Goal: Task Accomplishment & Management: Manage account settings

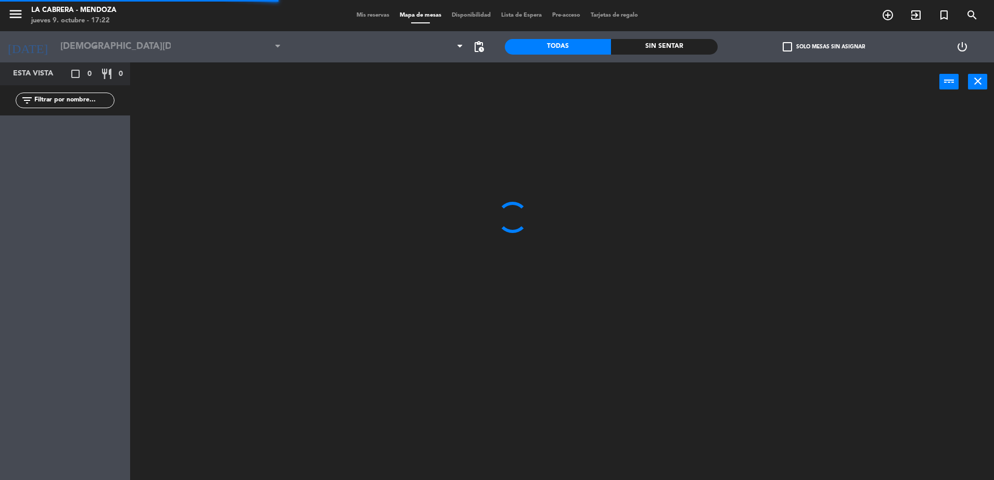
type input "[DATE]"
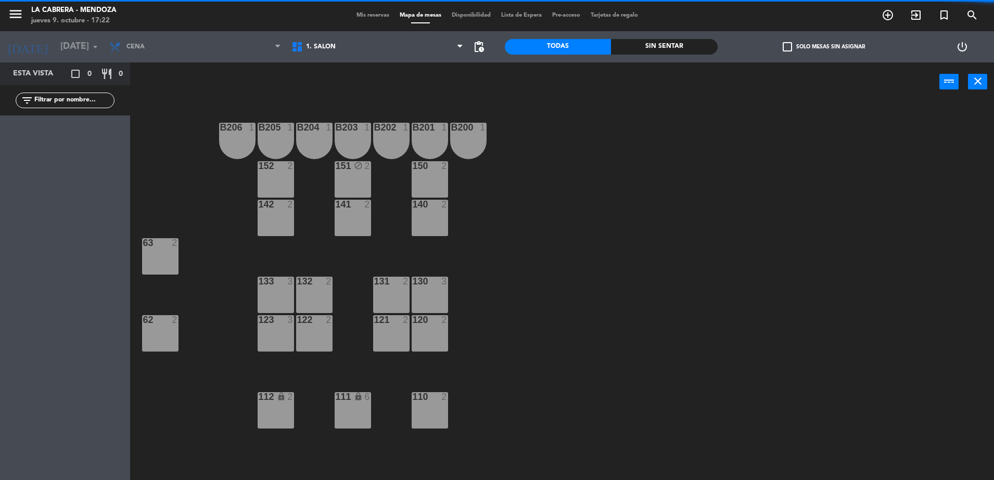
click at [355, 14] on span "Mis reservas" at bounding box center [372, 15] width 43 height 6
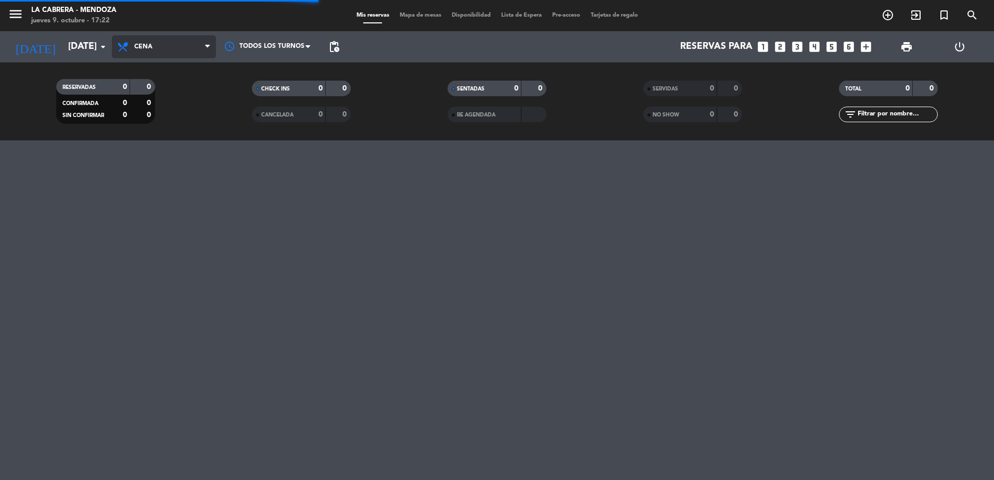
click at [161, 46] on span "Cena" at bounding box center [164, 46] width 104 height 23
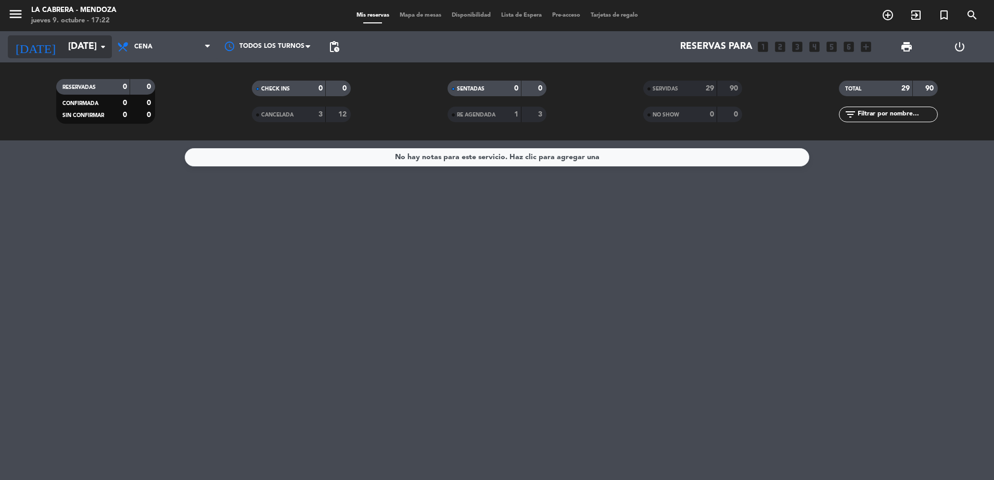
click at [69, 48] on input "[DATE]" at bounding box center [123, 46] width 121 height 21
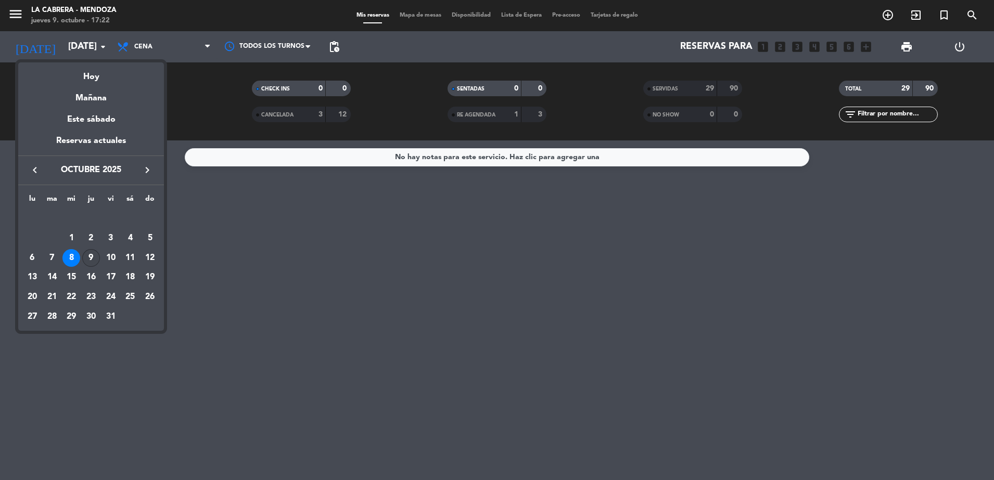
click at [91, 259] on div "9" at bounding box center [91, 258] width 18 height 18
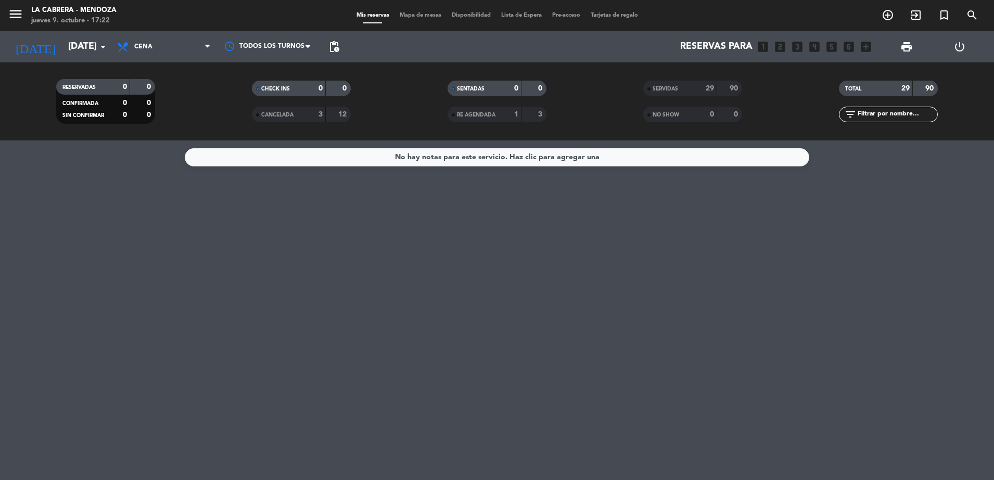
type input "[DEMOGRAPHIC_DATA][DATE]"
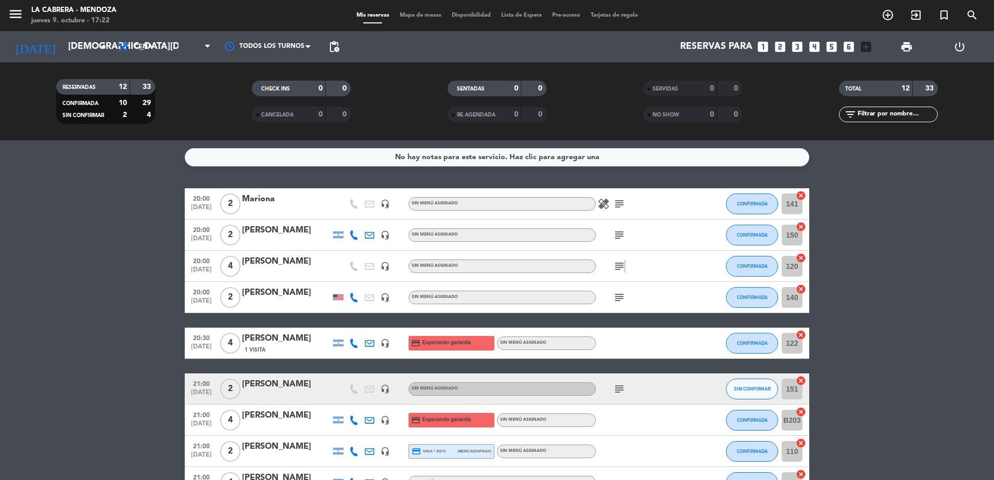
click at [622, 264] on icon "subject" at bounding box center [619, 266] width 12 height 12
click at [927, 238] on bookings-row "20:00 [DATE] 2 Mariona headset_mic Sin menú asignado healing subject CONFIRMADA…" at bounding box center [497, 404] width 994 height 433
click at [621, 236] on icon "subject" at bounding box center [619, 235] width 12 height 12
click at [618, 205] on icon "subject" at bounding box center [619, 204] width 12 height 12
click at [76, 311] on bookings-row "20:00 [DATE] 2 Mariona headset_mic Sin menú asignado healing subject 505 hualta…" at bounding box center [497, 404] width 994 height 433
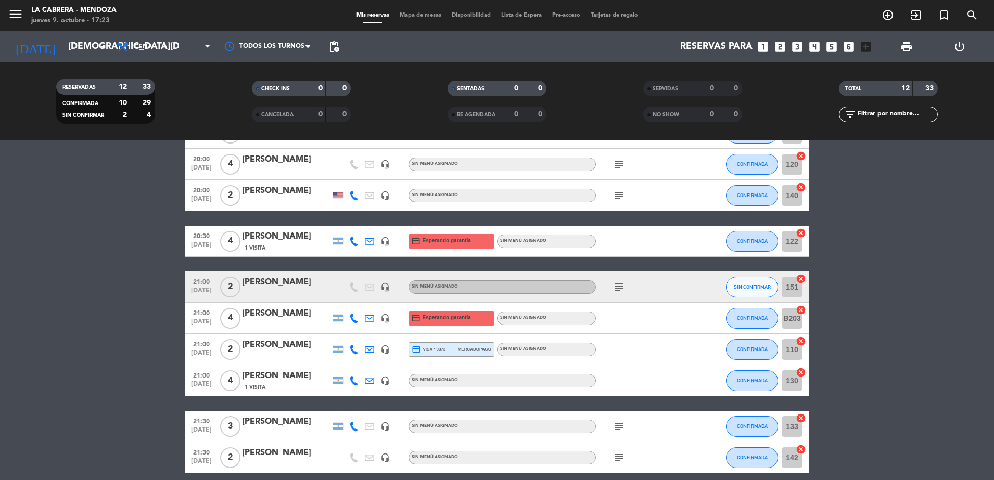
scroll to position [130, 0]
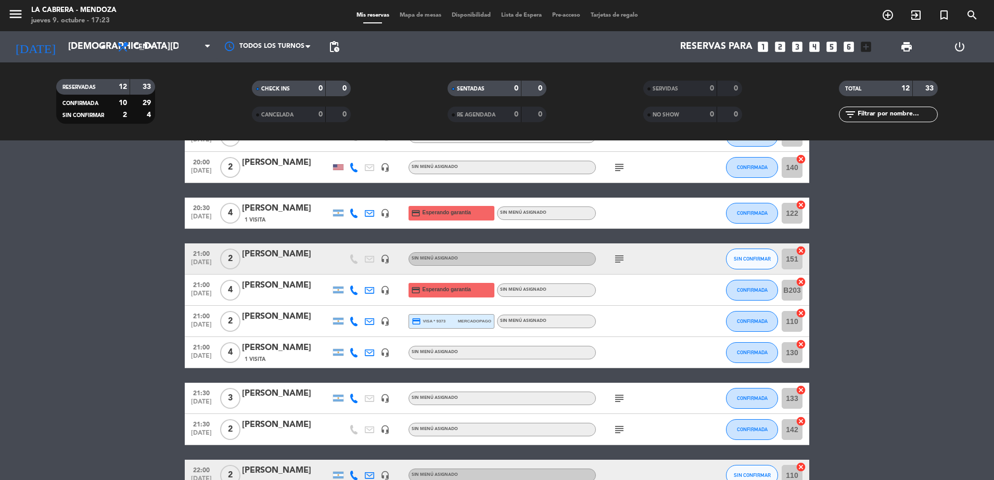
click at [616, 257] on icon "subject" at bounding box center [619, 259] width 12 height 12
click at [623, 398] on icon "subject" at bounding box center [619, 398] width 12 height 12
click at [623, 434] on div "subject" at bounding box center [643, 429] width 94 height 31
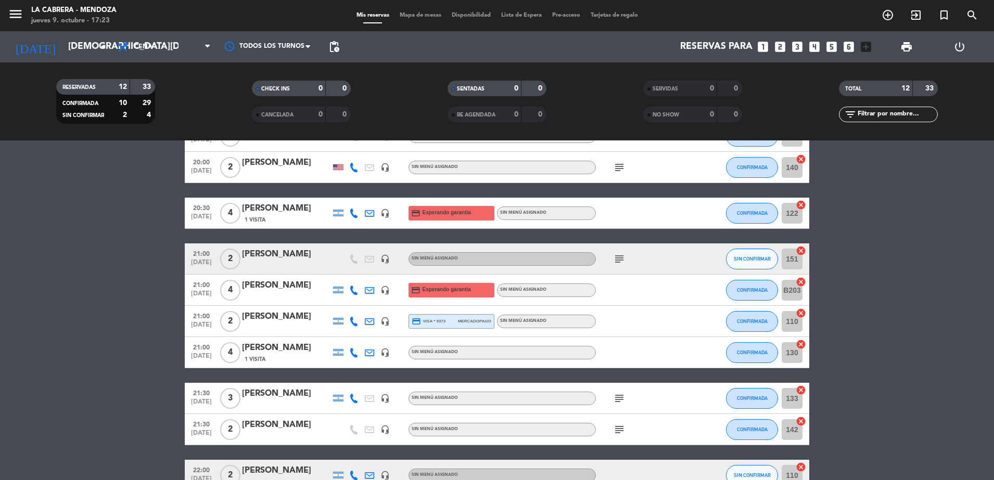
click at [622, 428] on icon "subject" at bounding box center [619, 429] width 12 height 12
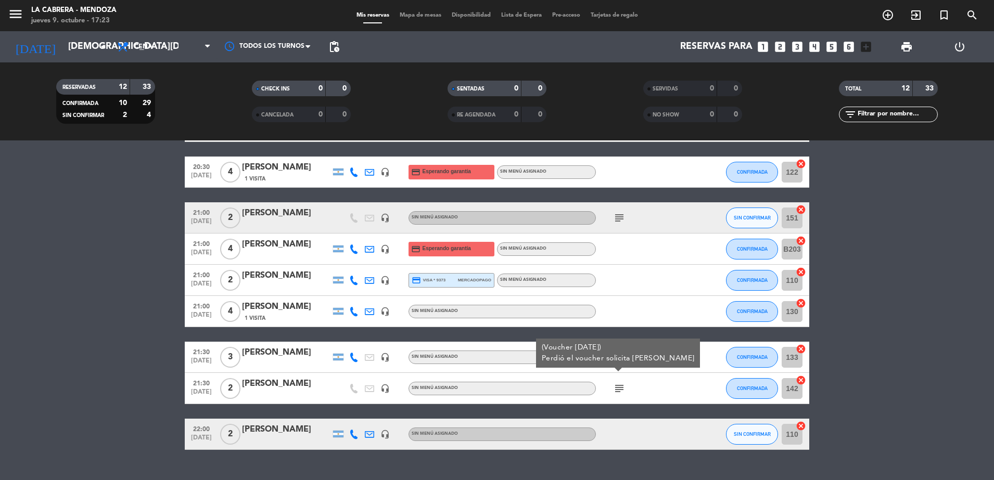
scroll to position [193, 0]
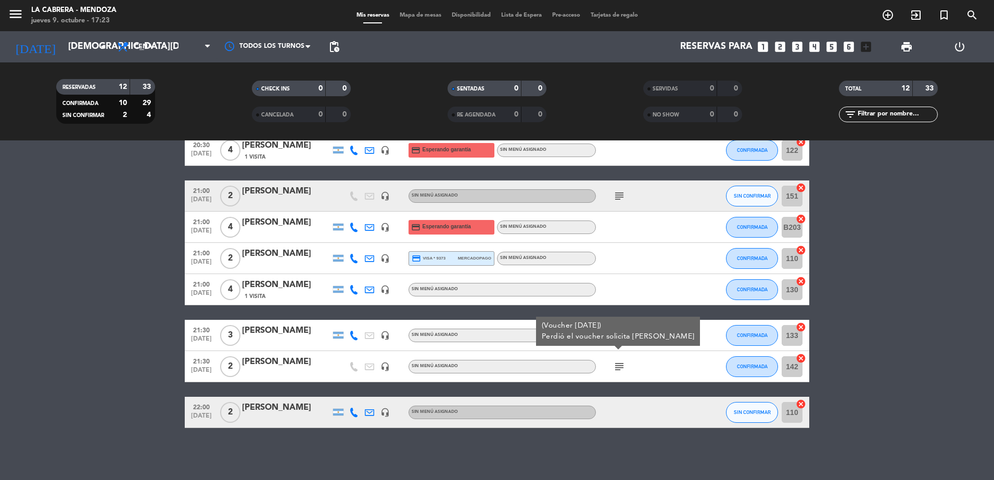
click at [62, 308] on bookings-row "20:00 [DATE] 2 Mariona headset_mic Sin menú asignado healing subject CONFIRMADA…" at bounding box center [497, 211] width 994 height 433
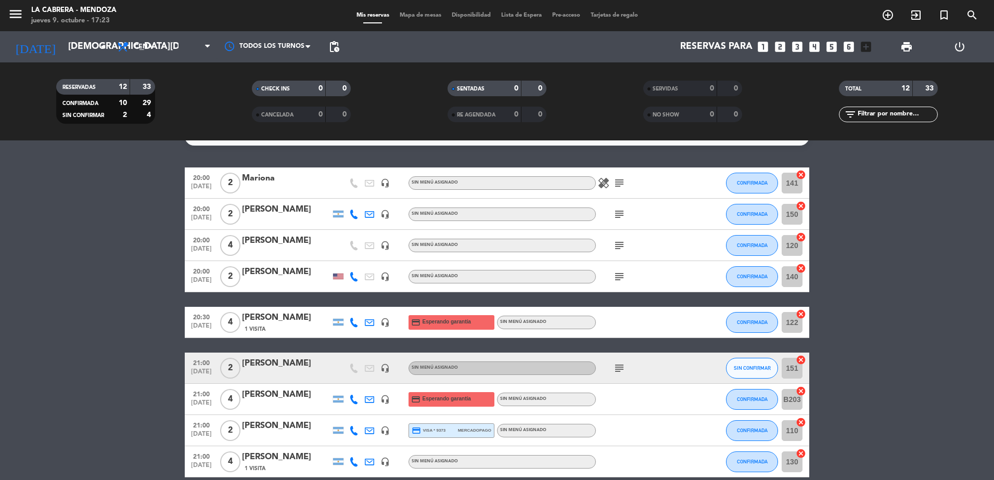
scroll to position [0, 0]
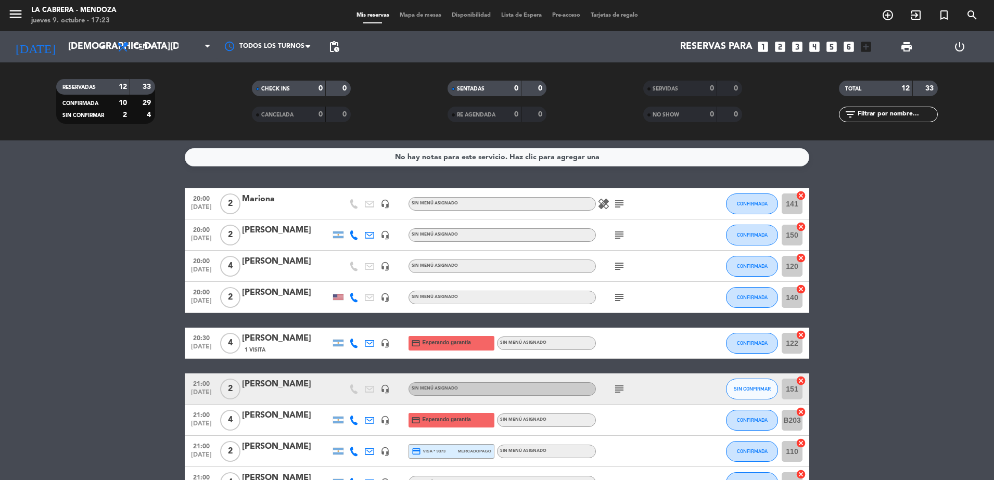
drag, startPoint x: 802, startPoint y: 195, endPoint x: 801, endPoint y: 205, distance: 11.0
click at [802, 194] on icon "cancel" at bounding box center [800, 195] width 10 height 10
click at [802, 228] on icon "cancel" at bounding box center [800, 227] width 10 height 10
click at [802, 260] on icon "cancel" at bounding box center [800, 258] width 10 height 10
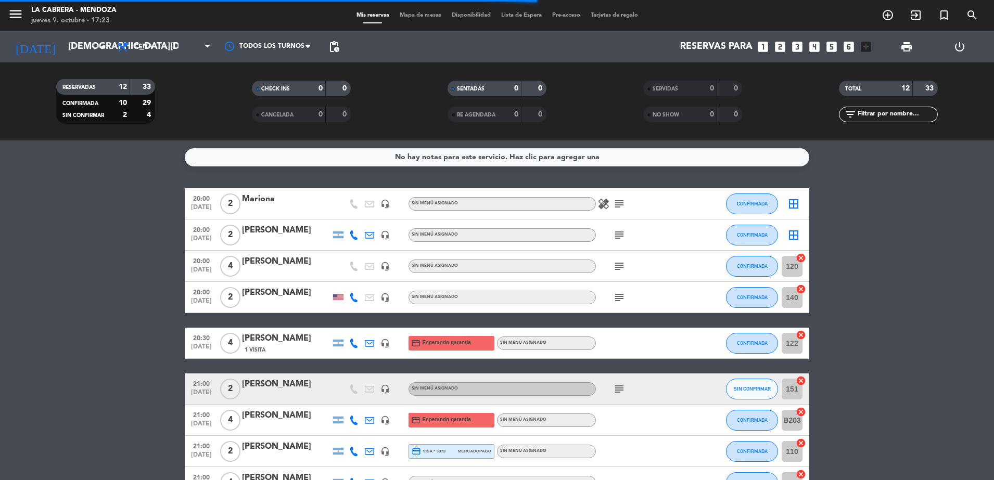
click at [802, 288] on icon "cancel" at bounding box center [800, 289] width 10 height 10
click at [803, 334] on icon "cancel" at bounding box center [800, 335] width 10 height 10
click at [804, 381] on icon "cancel" at bounding box center [800, 381] width 10 height 10
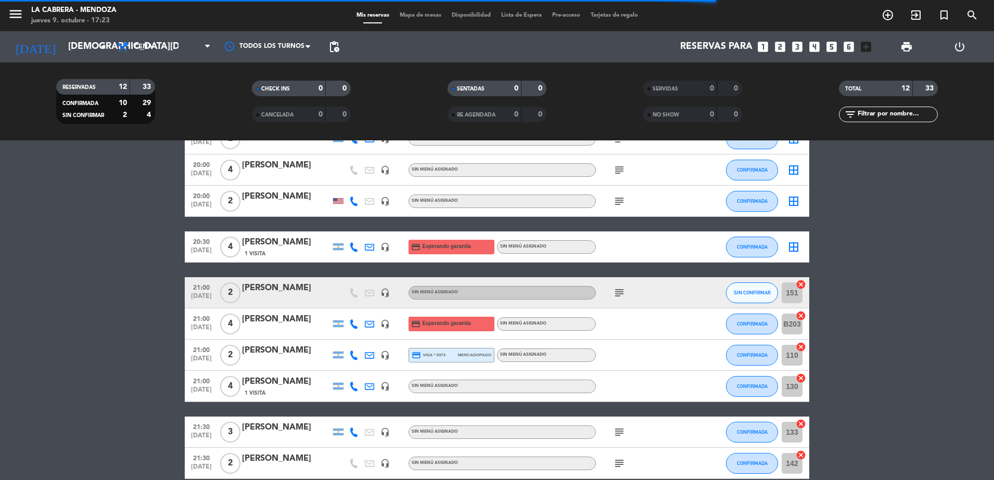
scroll to position [130, 0]
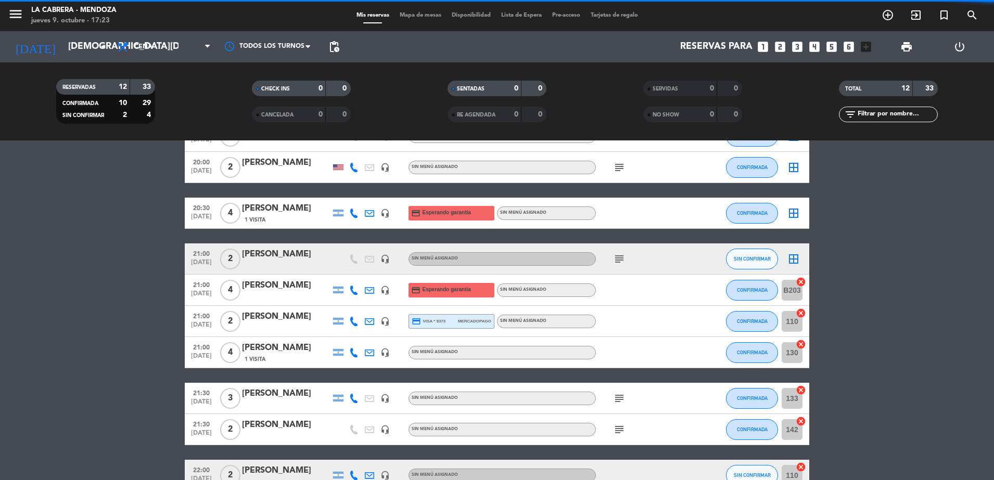
click at [801, 279] on icon "cancel" at bounding box center [800, 282] width 10 height 10
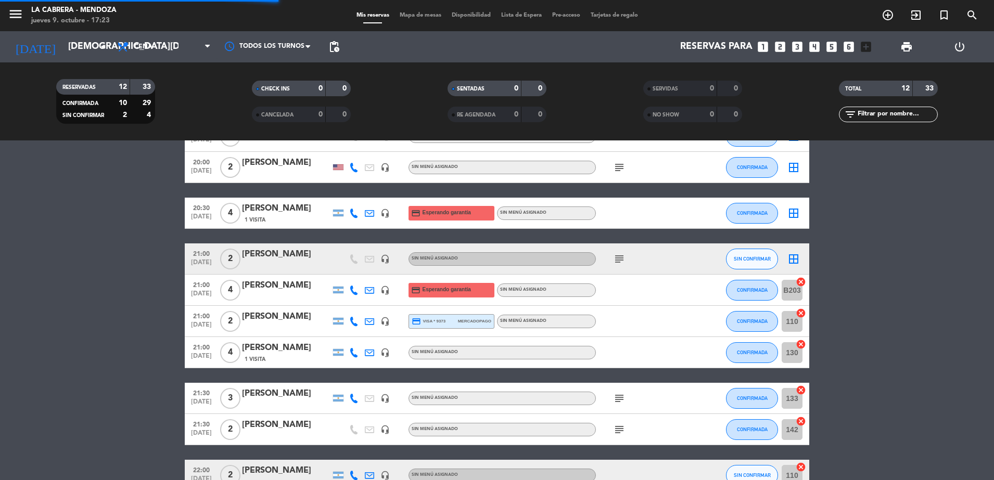
click at [799, 313] on icon "cancel" at bounding box center [800, 313] width 10 height 10
click at [800, 341] on icon "cancel" at bounding box center [800, 344] width 10 height 10
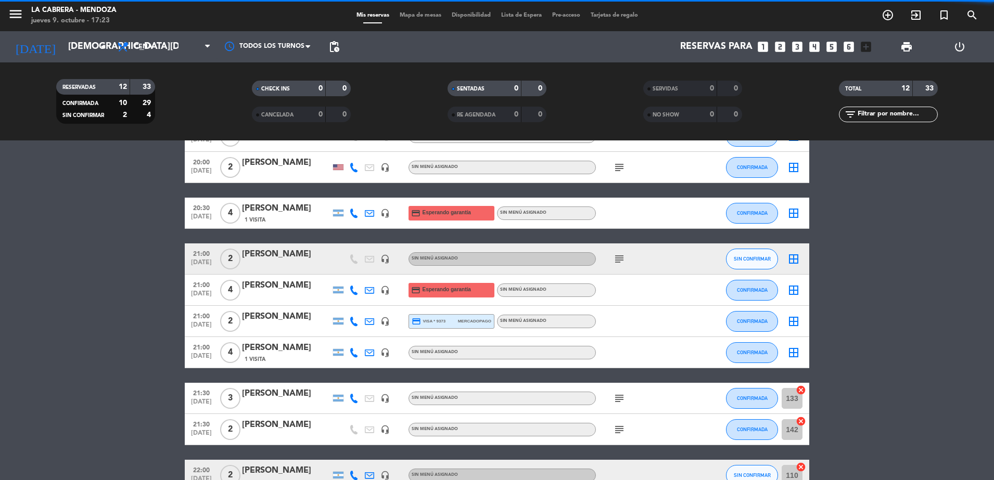
click at [801, 386] on icon "cancel" at bounding box center [800, 390] width 10 height 10
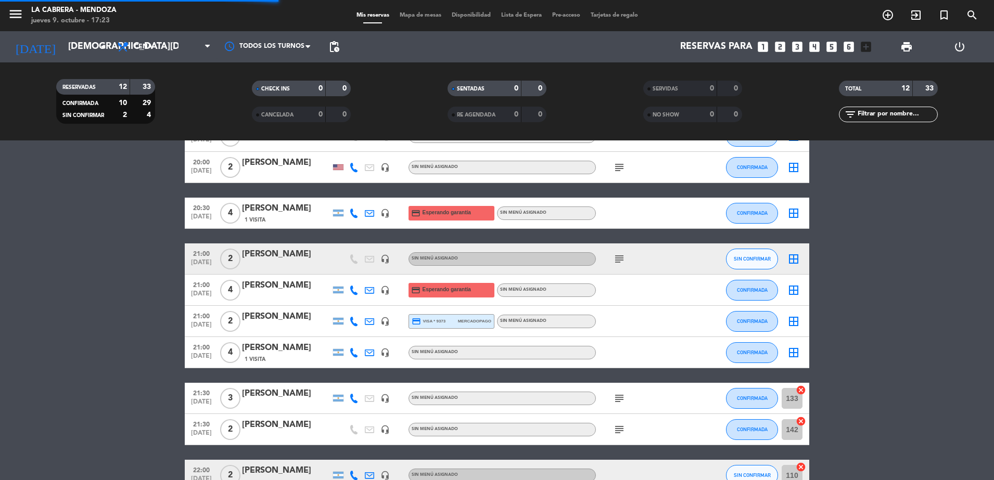
click at [797, 419] on icon "cancel" at bounding box center [800, 421] width 10 height 10
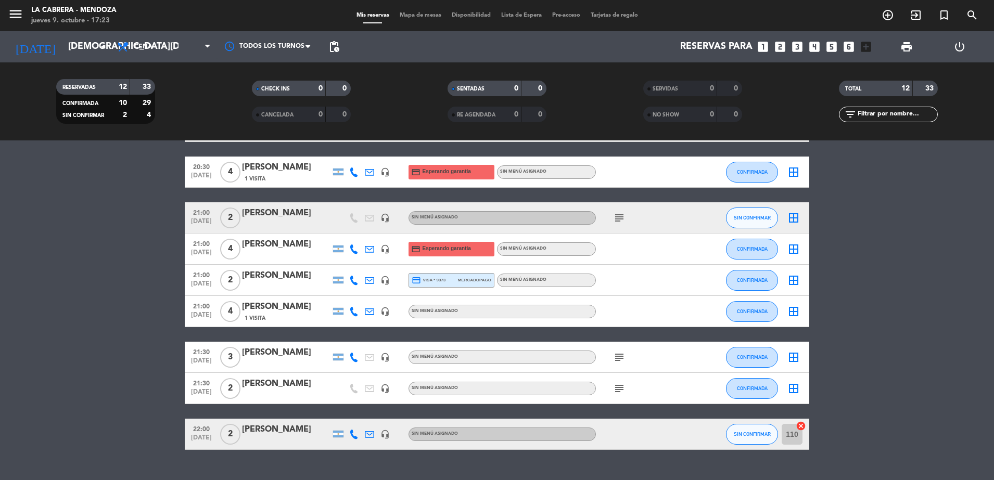
scroll to position [193, 0]
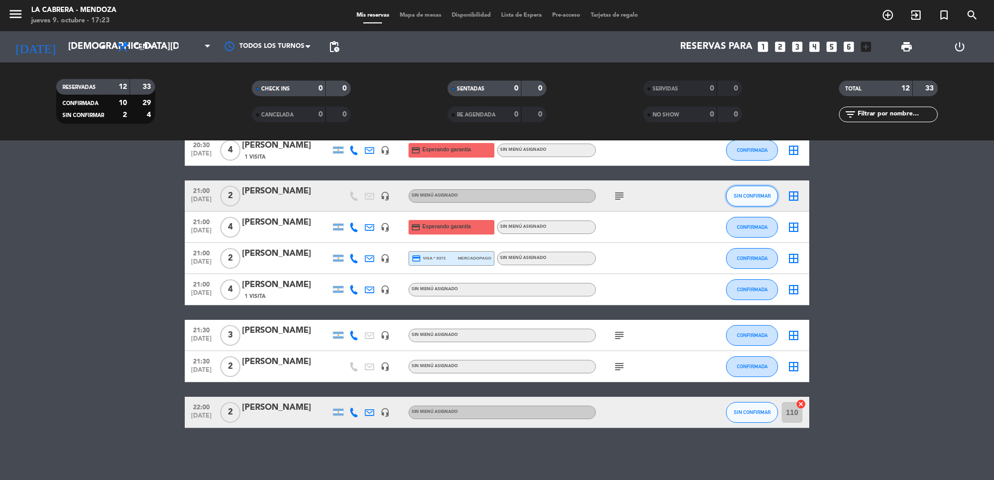
click at [746, 196] on span "SIN CONFIRMAR" at bounding box center [751, 196] width 37 height 6
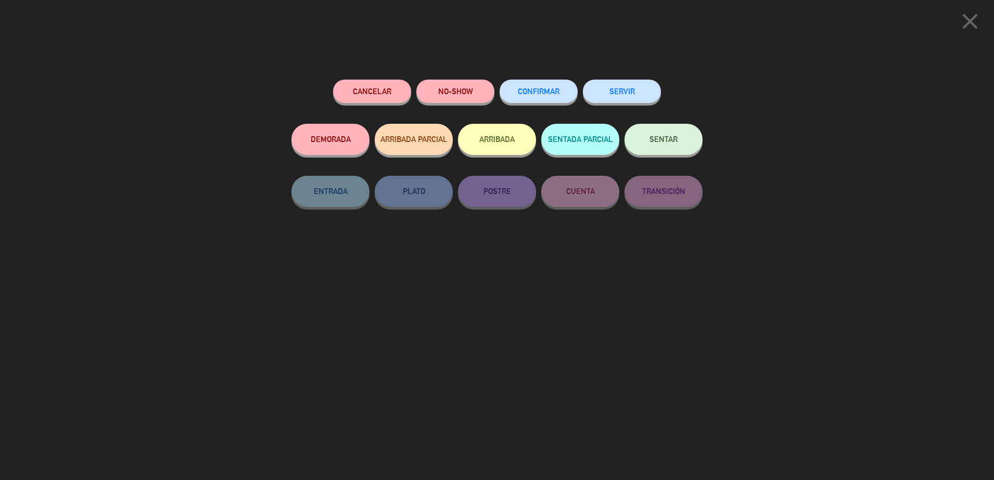
click at [512, 83] on button "CONFIRMAR" at bounding box center [538, 91] width 78 height 23
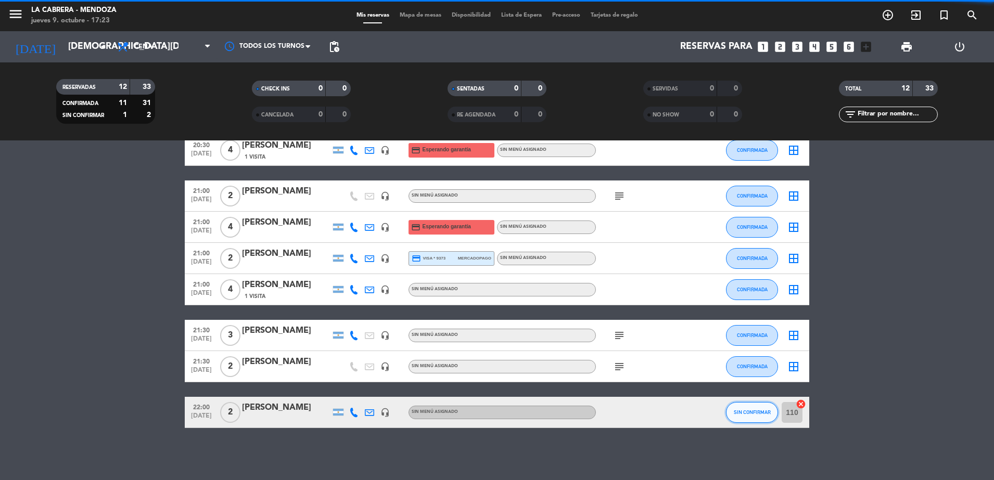
click at [763, 415] on button "SIN CONFIRMAR" at bounding box center [752, 412] width 52 height 21
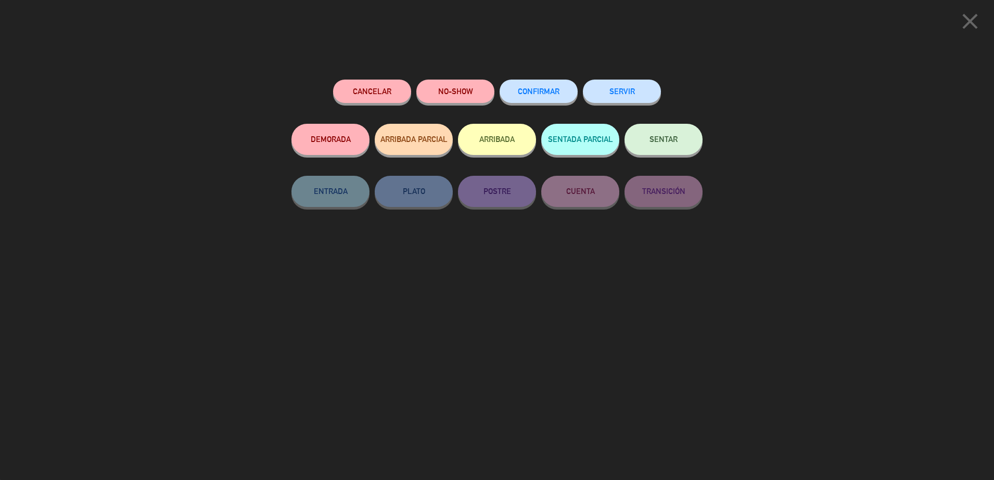
click at [571, 91] on button "CONFIRMAR" at bounding box center [538, 91] width 78 height 23
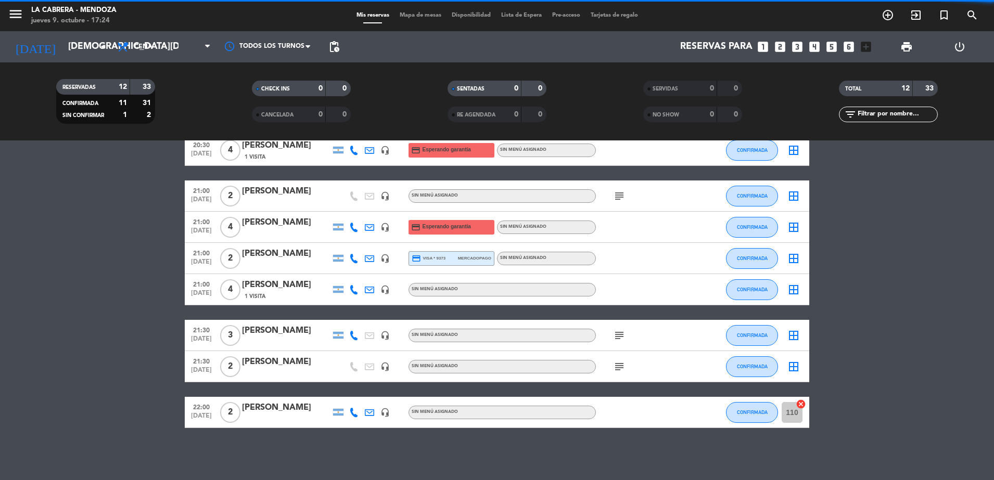
click at [801, 400] on icon "cancel" at bounding box center [800, 404] width 10 height 10
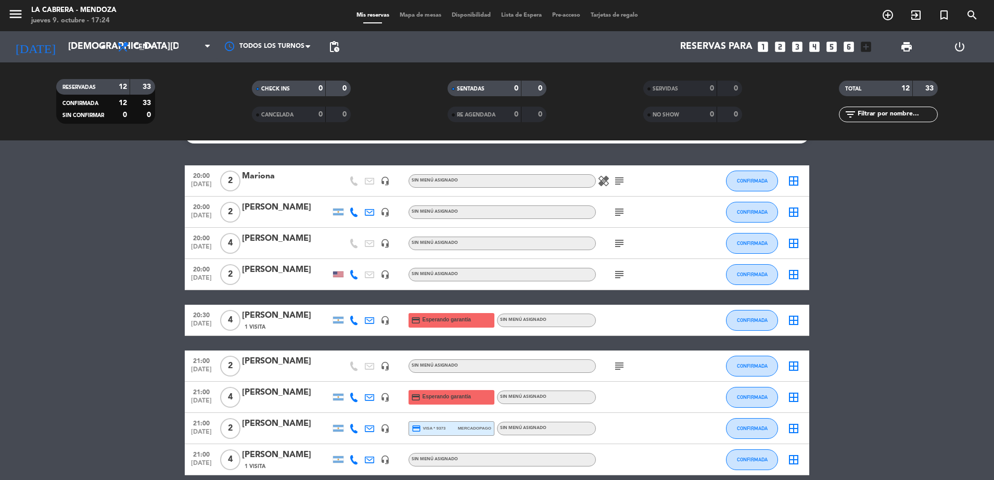
scroll to position [0, 0]
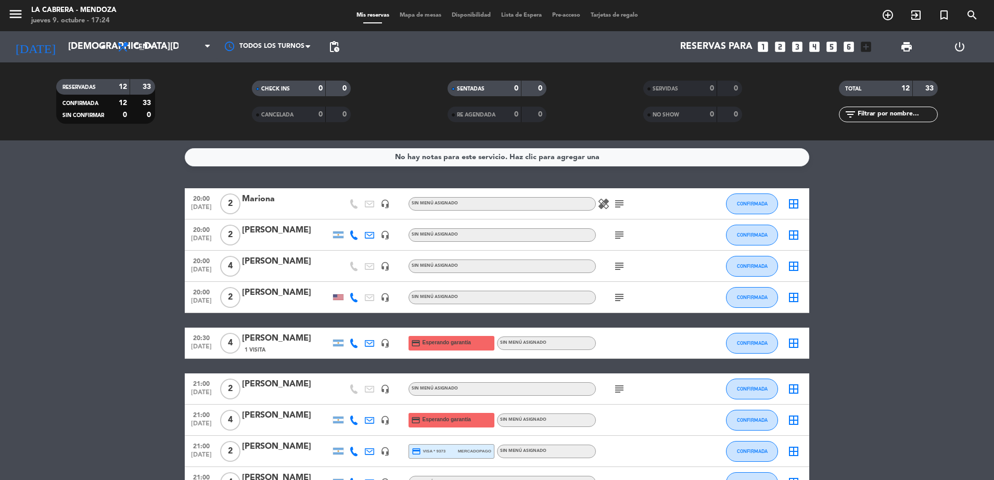
click at [432, 15] on span "Mapa de mesas" at bounding box center [420, 15] width 52 height 6
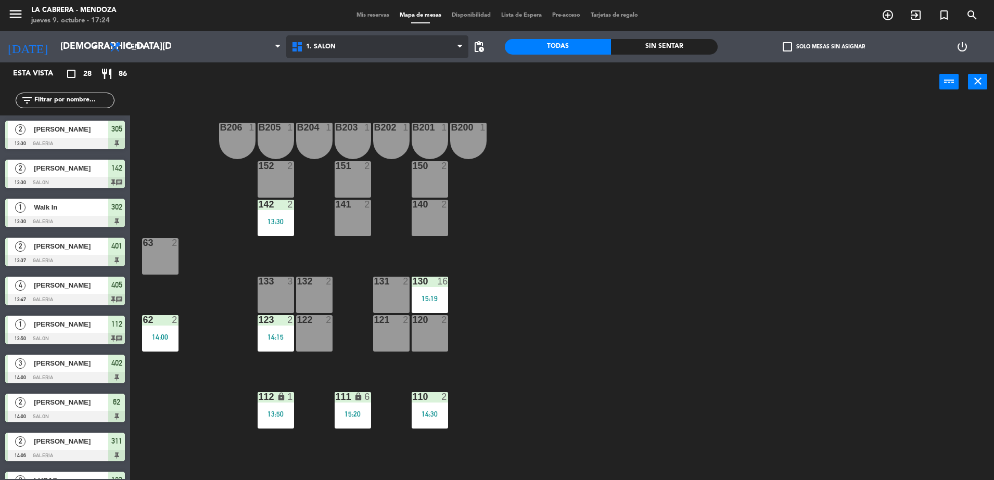
click at [314, 45] on span "1. SALON" at bounding box center [321, 46] width 30 height 7
click at [638, 247] on div "B206 1 B205 1 B204 1 B203 1 B202 1 B201 1 B200 1 150 2 151 2 152 2 140 2 141 2 …" at bounding box center [567, 293] width 854 height 379
click at [118, 135] on span "305" at bounding box center [116, 129] width 11 height 12
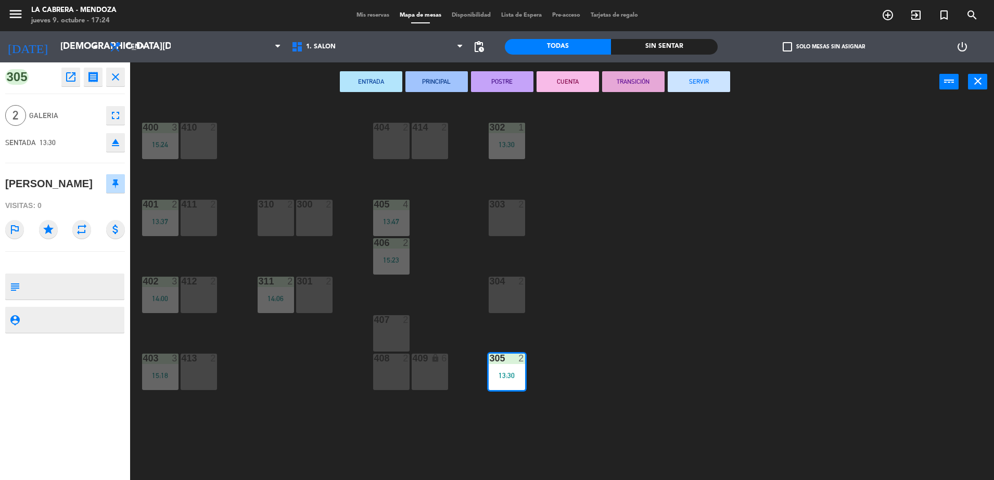
click at [704, 83] on button "SERVIR" at bounding box center [698, 81] width 62 height 21
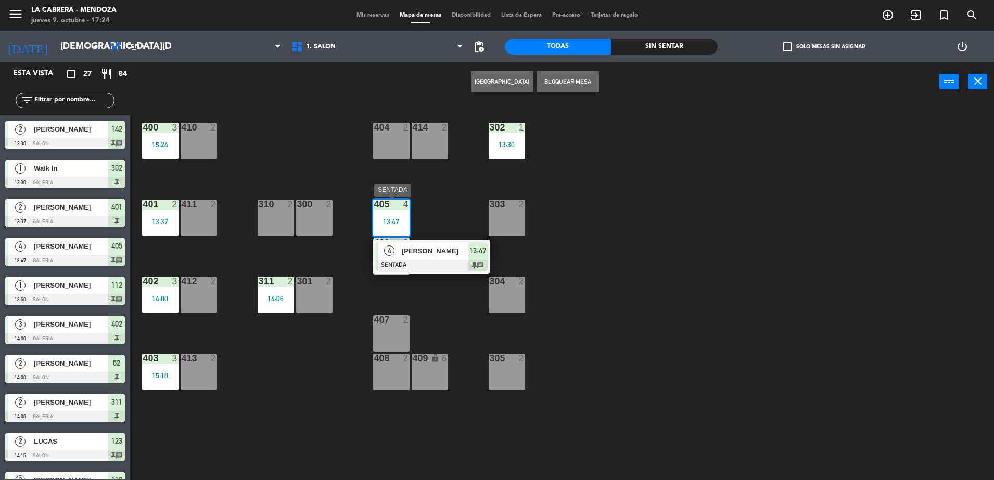
click at [481, 252] on span "13:47" at bounding box center [477, 250] width 17 height 12
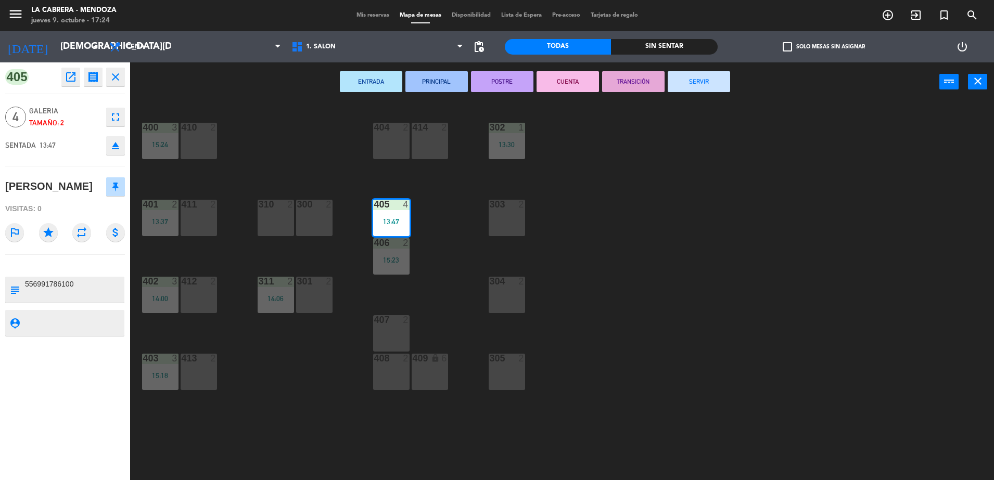
click at [715, 84] on button "SERVIR" at bounding box center [698, 81] width 62 height 21
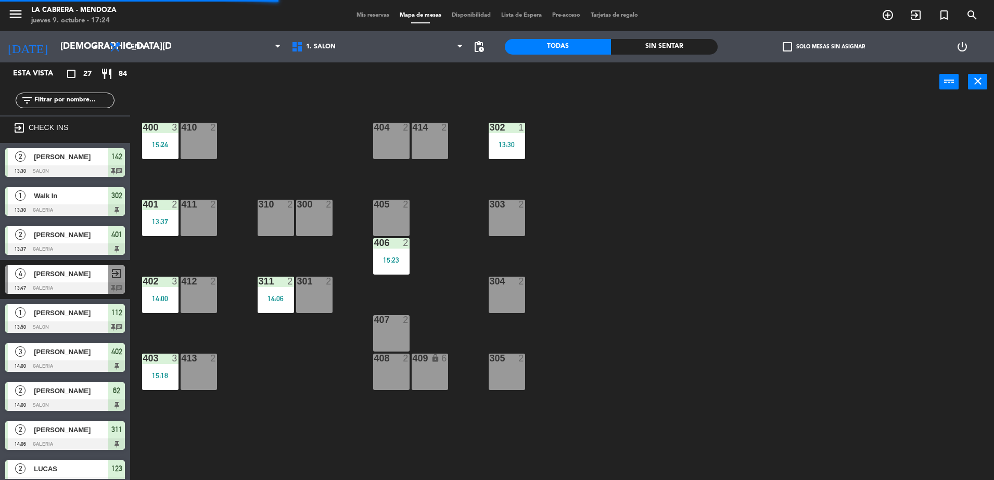
click at [519, 131] on div "1" at bounding box center [521, 127] width 6 height 9
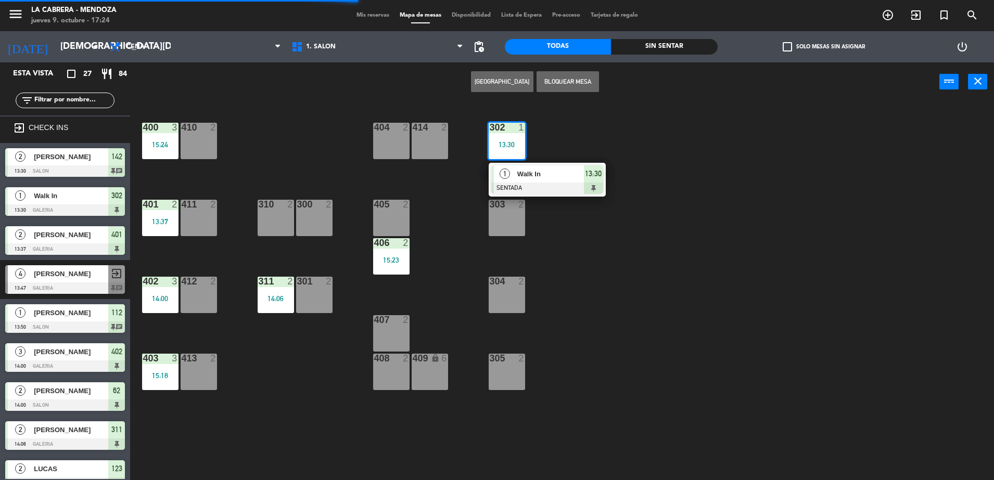
click at [591, 175] on span "13:30" at bounding box center [593, 173] width 17 height 12
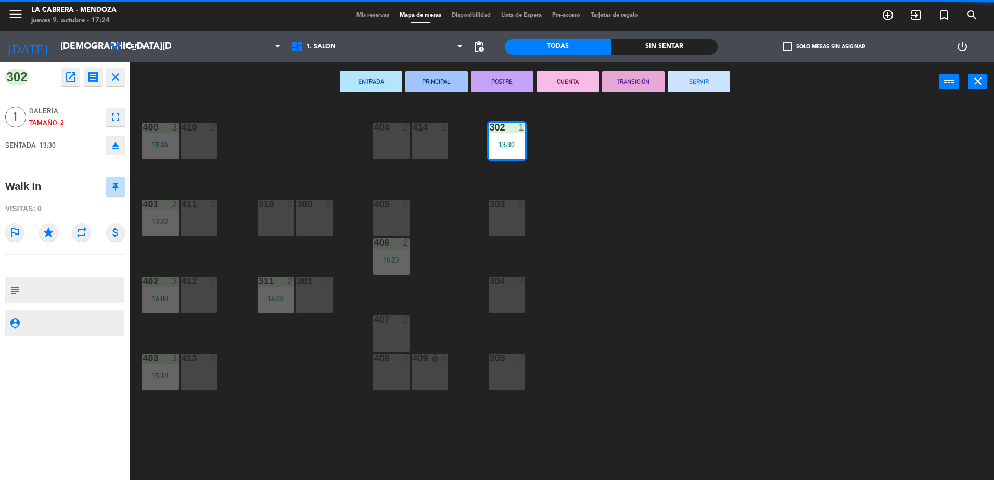
click at [688, 82] on button "SERVIR" at bounding box center [698, 81] width 62 height 21
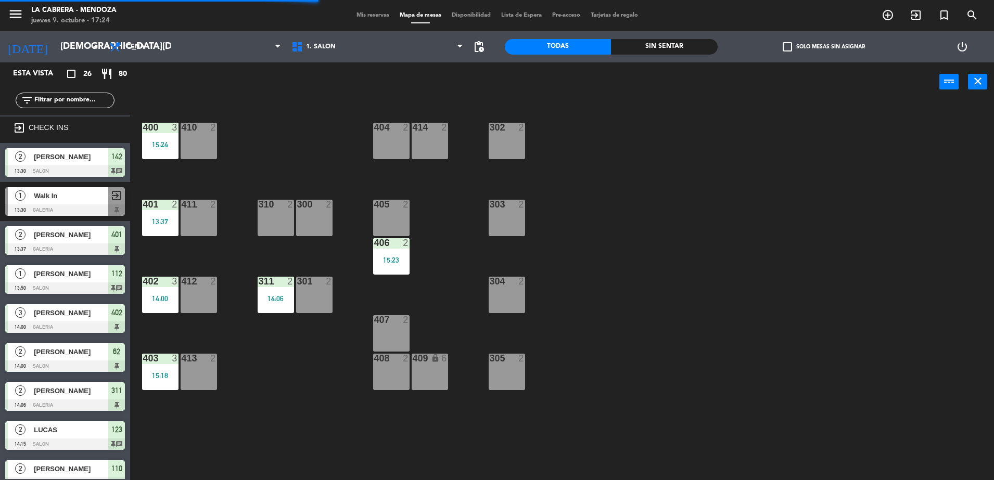
click at [395, 246] on div at bounding box center [390, 242] width 17 height 9
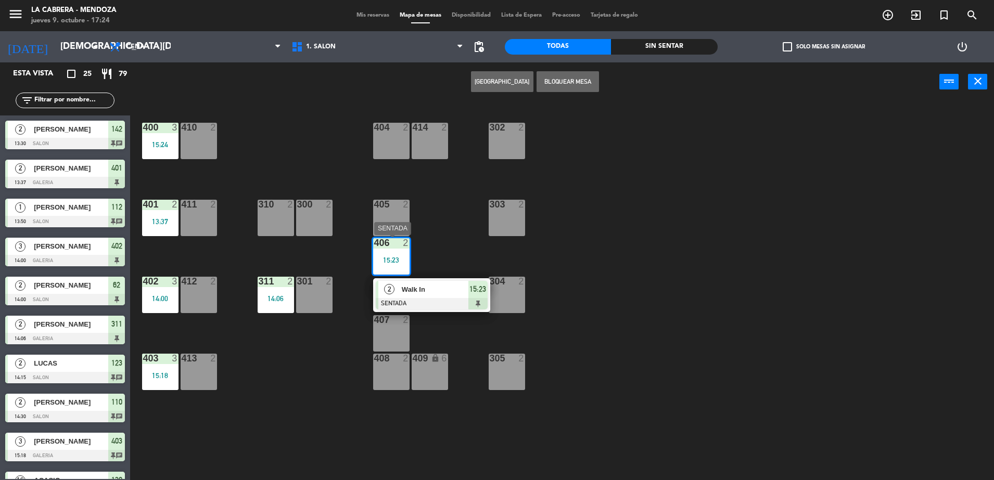
click at [478, 292] on span "15:23" at bounding box center [477, 289] width 17 height 12
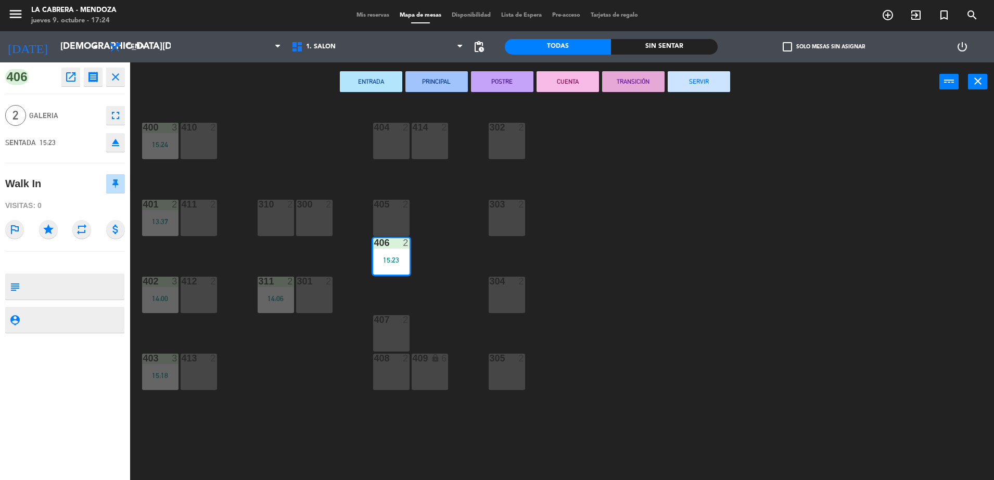
click at [723, 81] on button "SERVIR" at bounding box center [698, 81] width 62 height 21
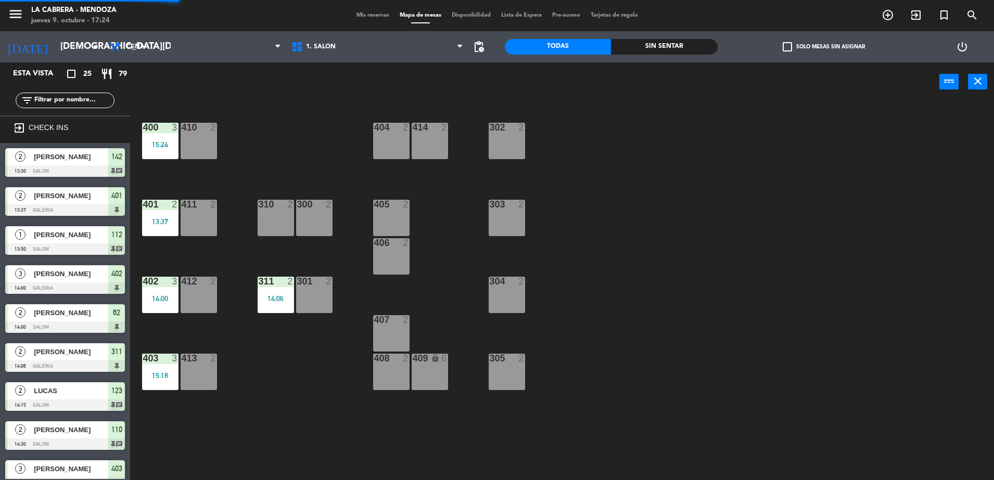
scroll to position [3, 0]
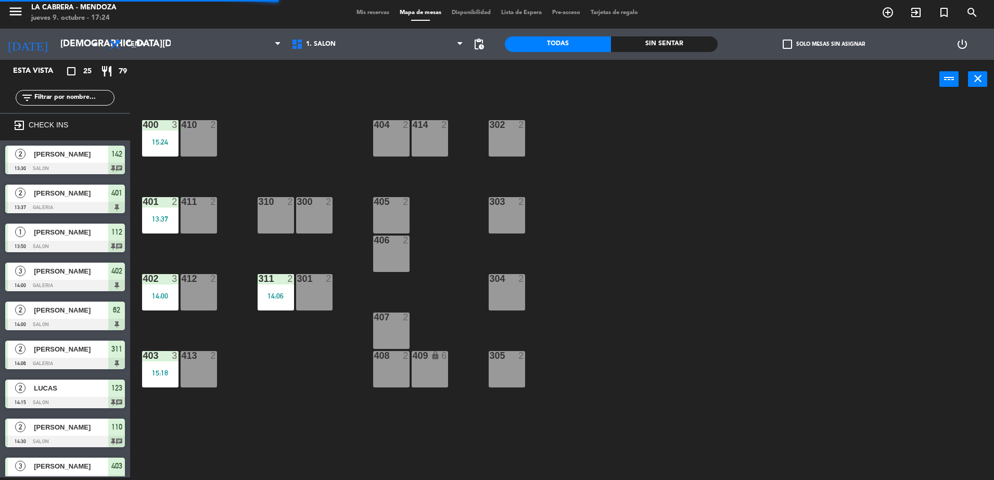
click at [281, 301] on div "311 2 14:06" at bounding box center [275, 292] width 36 height 36
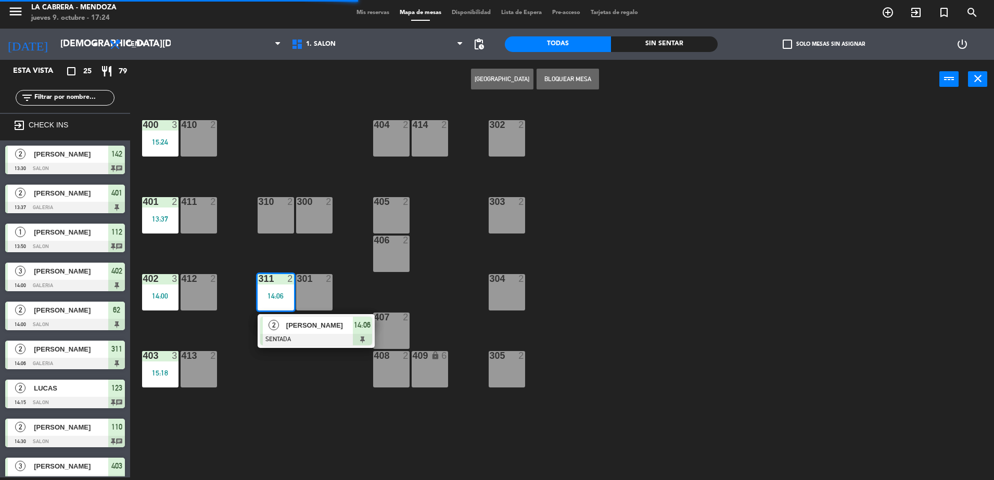
click at [367, 336] on div at bounding box center [316, 339] width 112 height 11
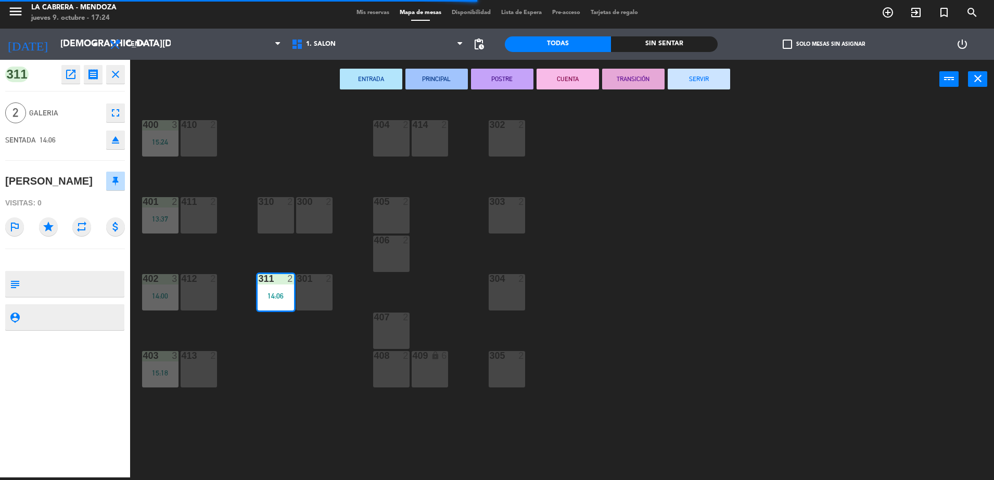
click at [705, 86] on button "SERVIR" at bounding box center [698, 79] width 62 height 21
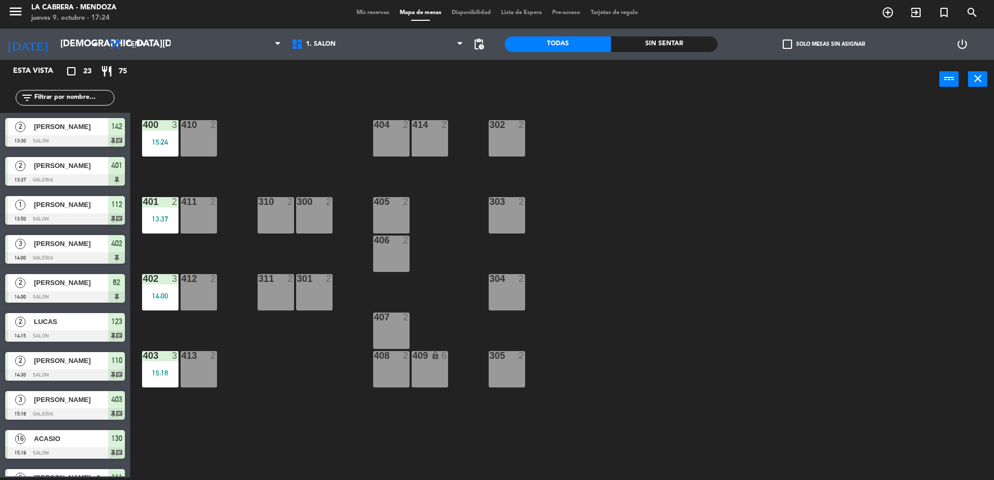
click at [115, 136] on div at bounding box center [65, 140] width 120 height 11
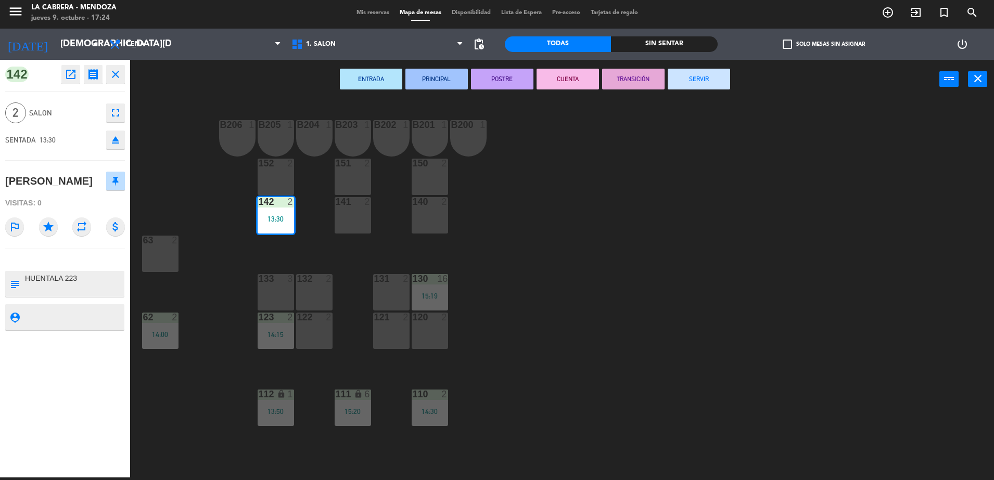
click at [690, 85] on button "SERVIR" at bounding box center [698, 79] width 62 height 21
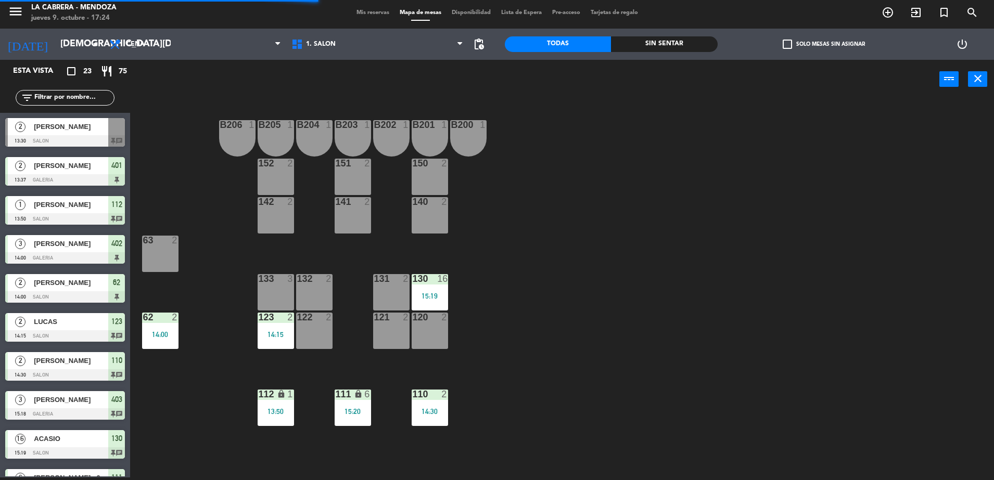
click at [108, 165] on div "401" at bounding box center [116, 165] width 17 height 17
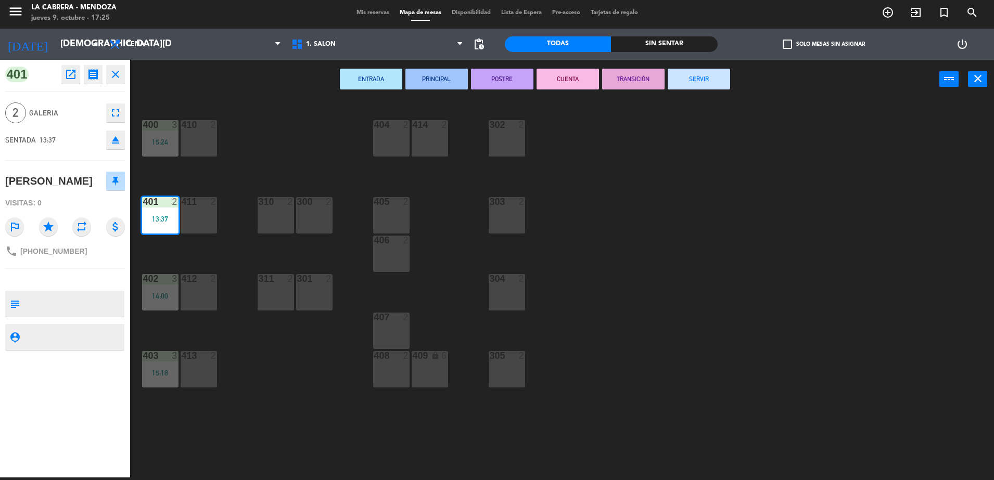
click at [700, 71] on button "SERVIR" at bounding box center [698, 79] width 62 height 21
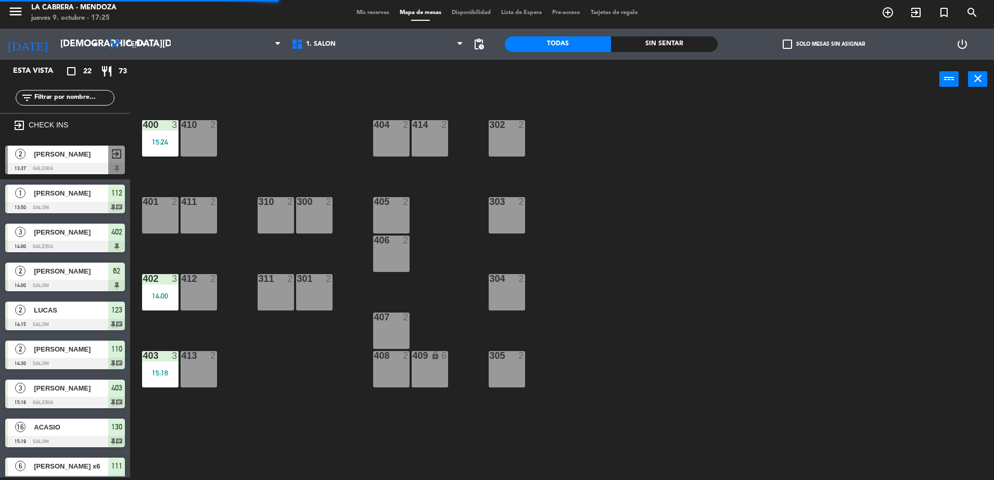
click at [147, 143] on div "15:24" at bounding box center [160, 141] width 36 height 7
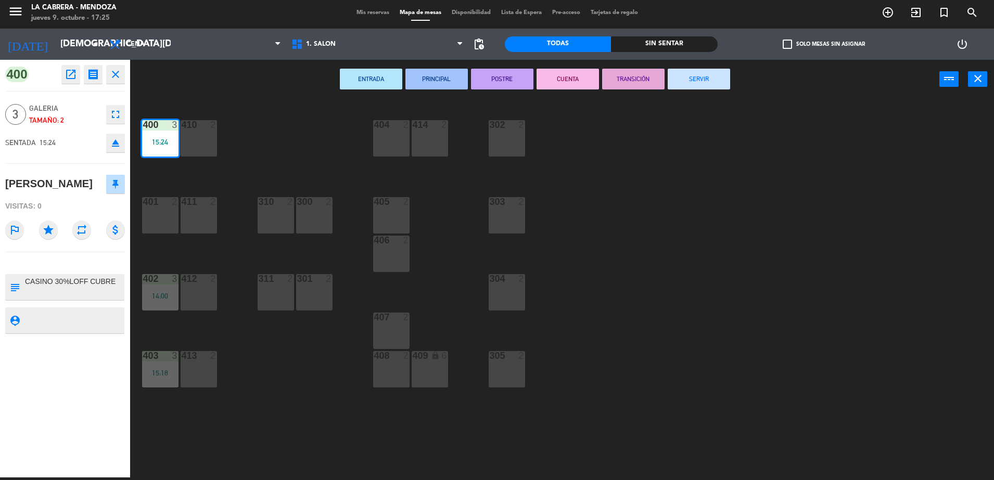
click at [711, 81] on button "SERVIR" at bounding box center [698, 79] width 62 height 21
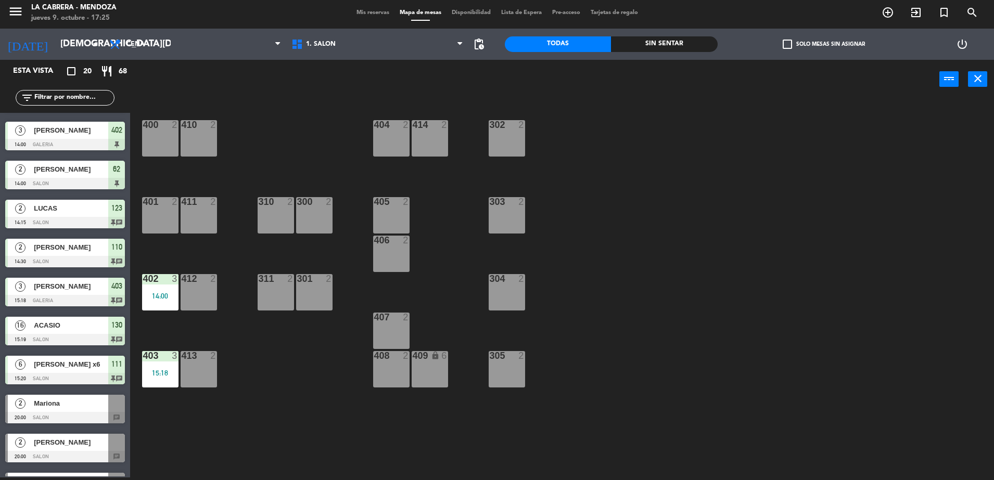
scroll to position [65, 0]
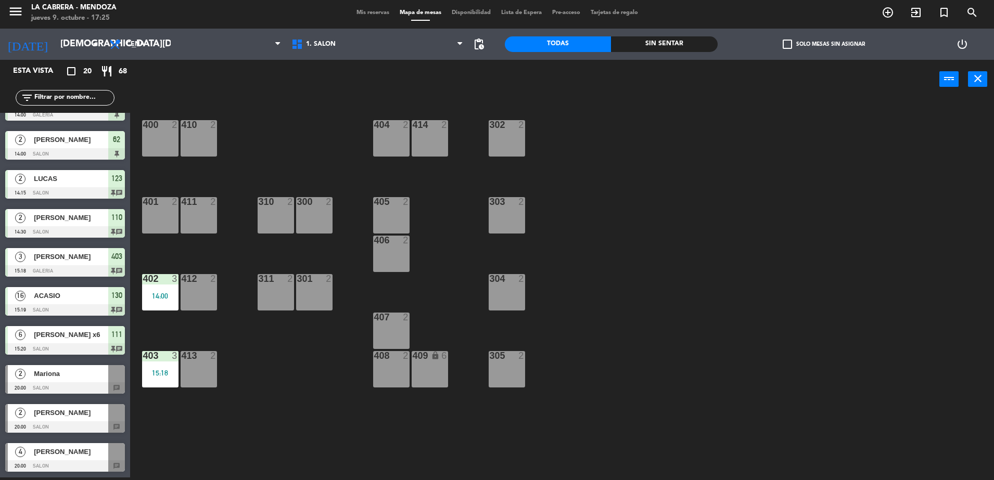
click at [115, 339] on span "111" at bounding box center [116, 334] width 11 height 12
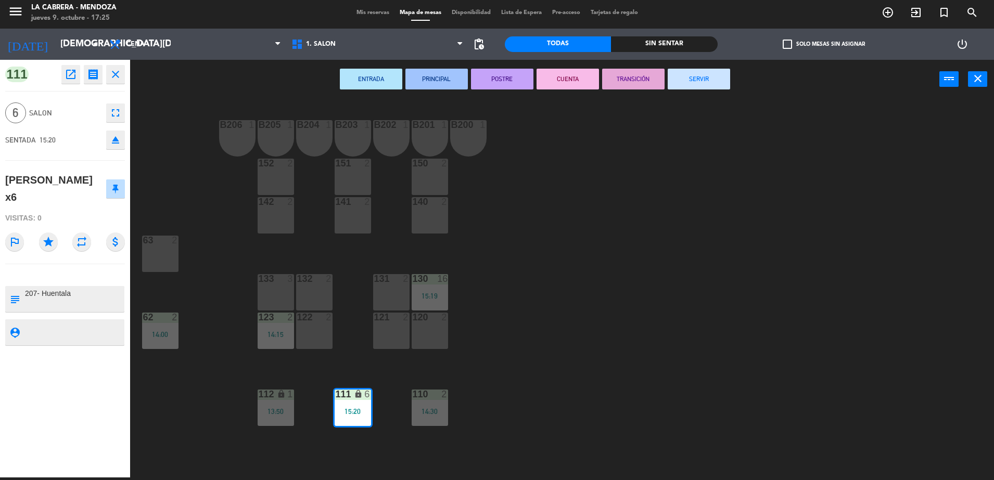
click at [700, 79] on button "SERVIR" at bounding box center [698, 79] width 62 height 21
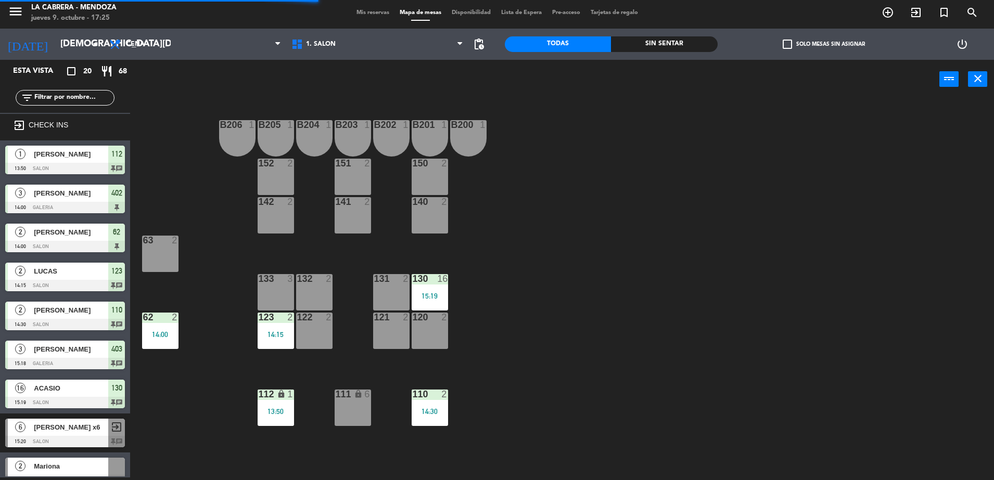
click at [120, 162] on div "112" at bounding box center [116, 154] width 17 height 17
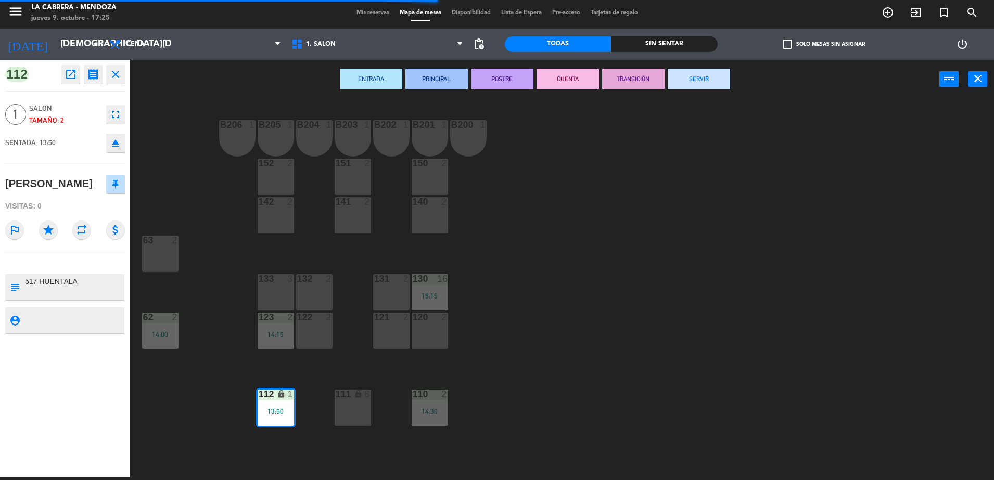
click at [693, 79] on button "SERVIR" at bounding box center [698, 79] width 62 height 21
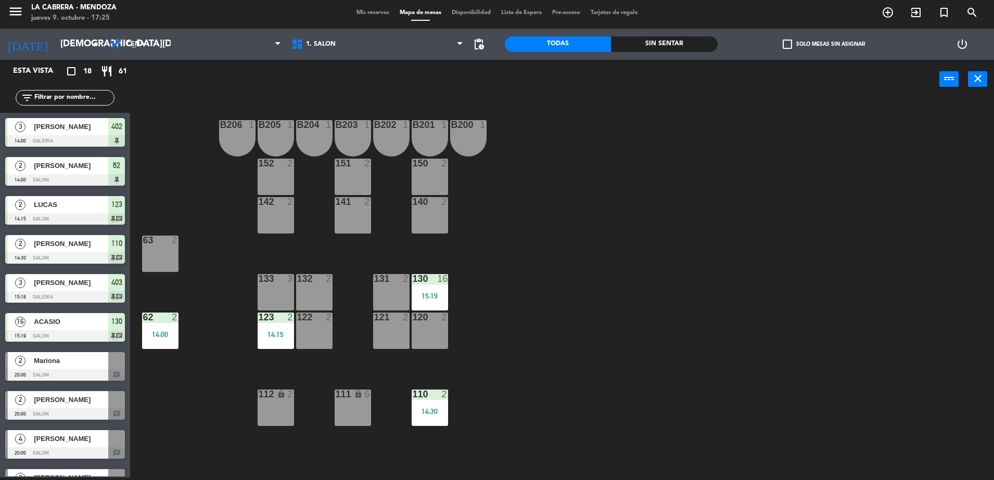
click at [119, 138] on div at bounding box center [65, 140] width 120 height 11
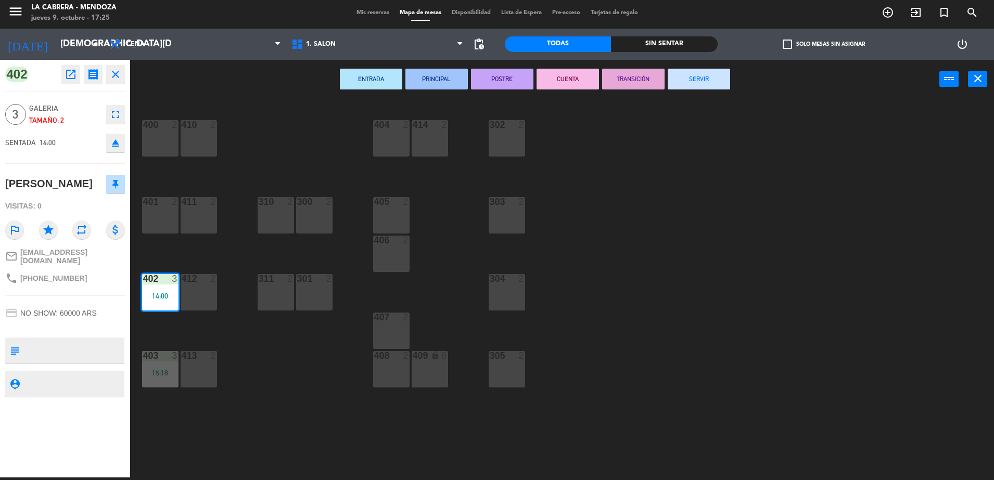
click at [713, 79] on button "SERVIR" at bounding box center [698, 79] width 62 height 21
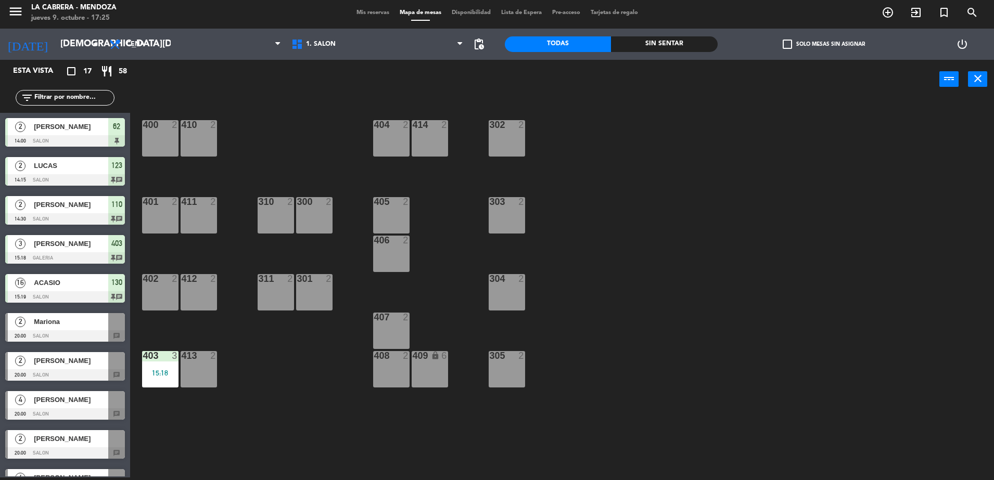
click at [120, 126] on span "62" at bounding box center [116, 126] width 7 height 12
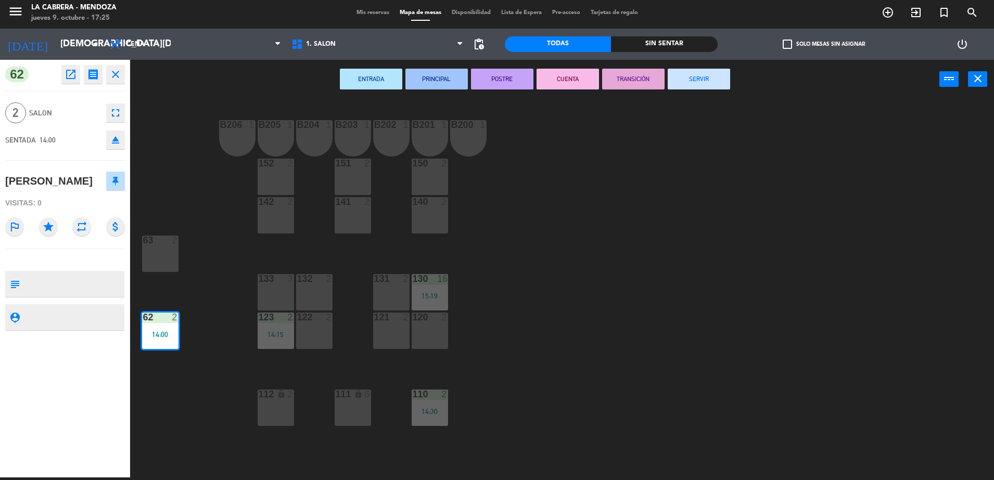
click at [678, 80] on button "SERVIR" at bounding box center [698, 79] width 62 height 21
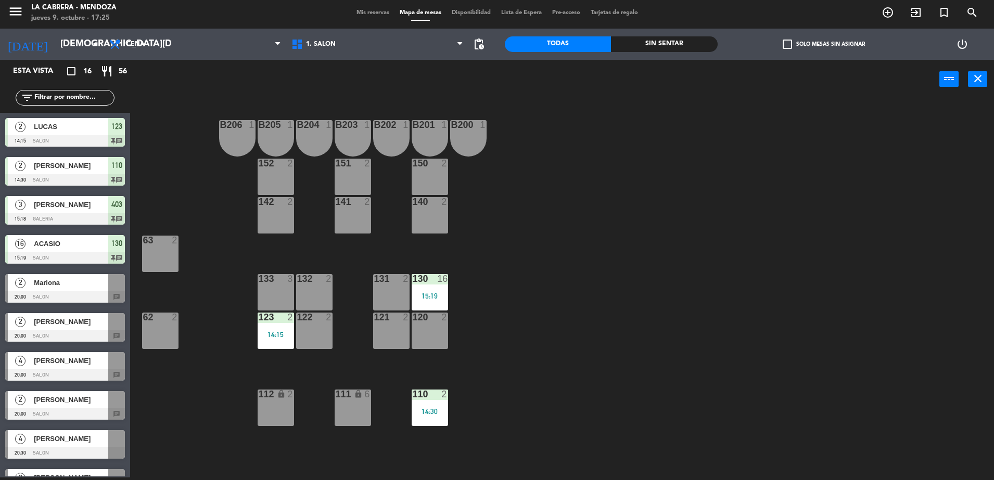
click at [113, 126] on span "123" at bounding box center [116, 126] width 11 height 12
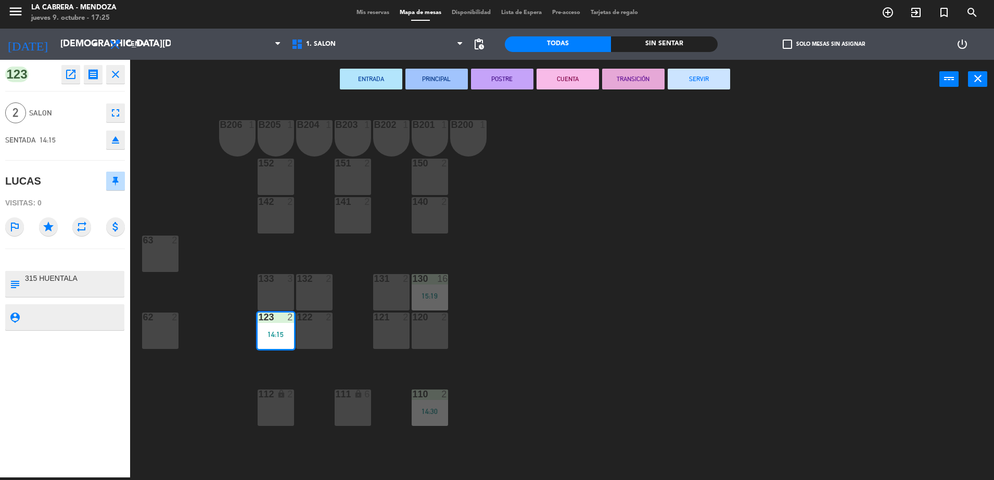
click at [681, 86] on button "SERVIR" at bounding box center [698, 79] width 62 height 21
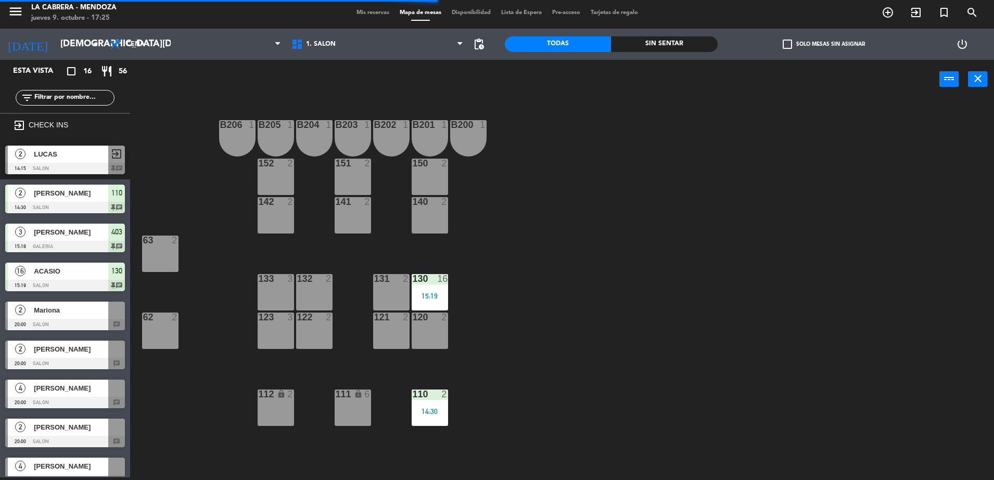
click at [441, 283] on div "16" at bounding box center [442, 278] width 10 height 9
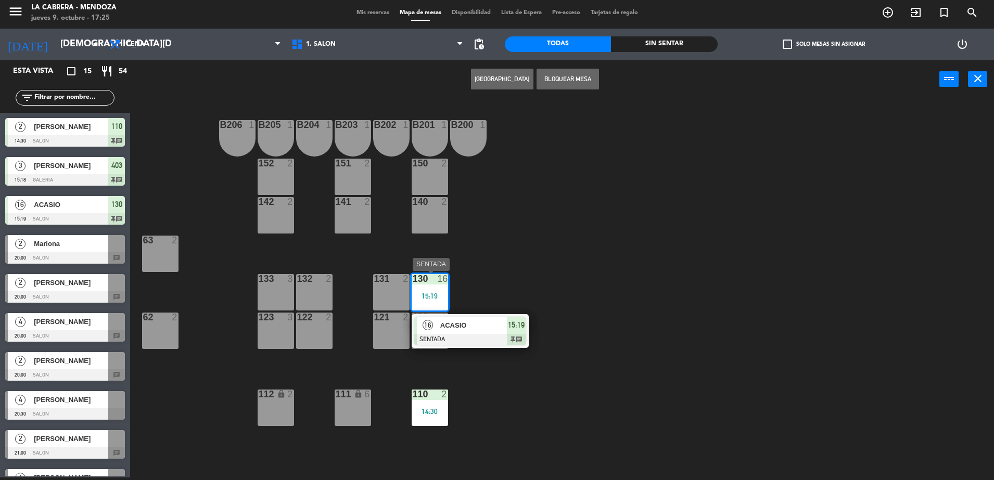
click at [515, 336] on div at bounding box center [470, 339] width 112 height 11
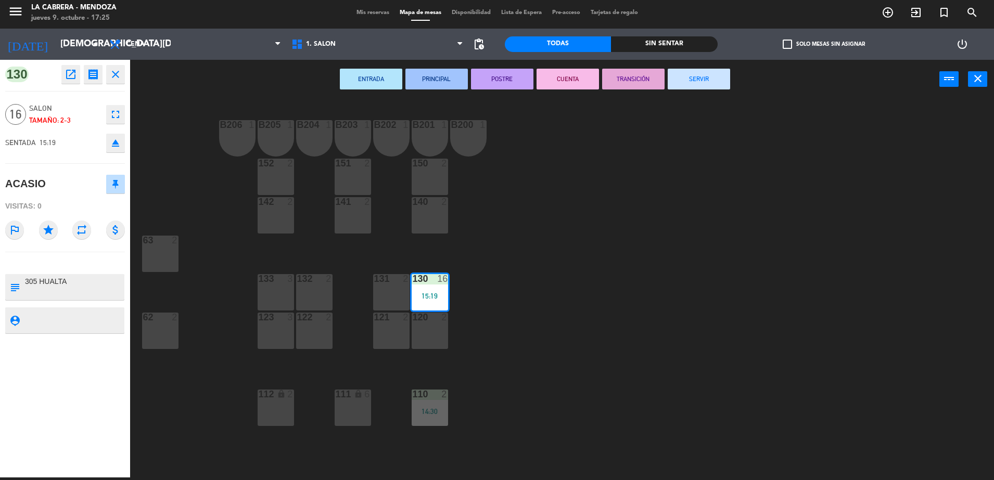
click at [695, 81] on button "SERVIR" at bounding box center [698, 79] width 62 height 21
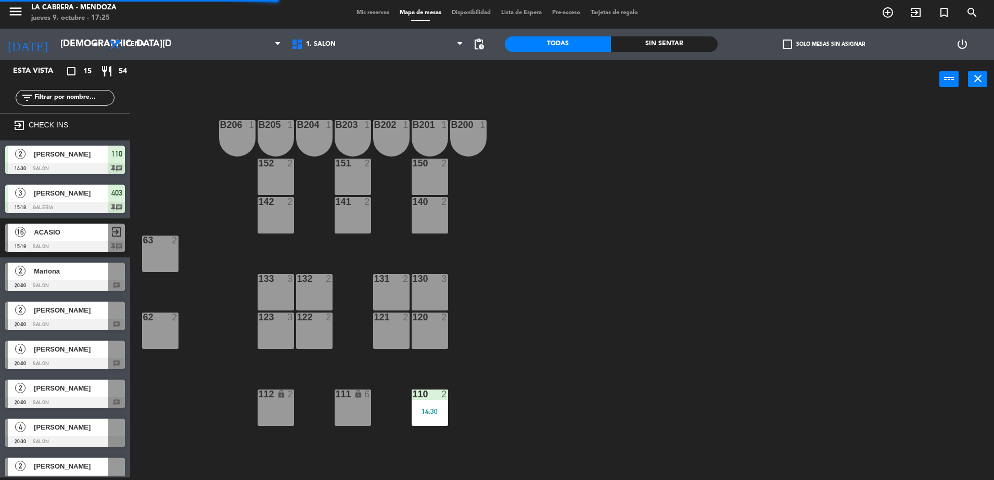
click at [442, 401] on div "110 2 14:30" at bounding box center [429, 408] width 36 height 36
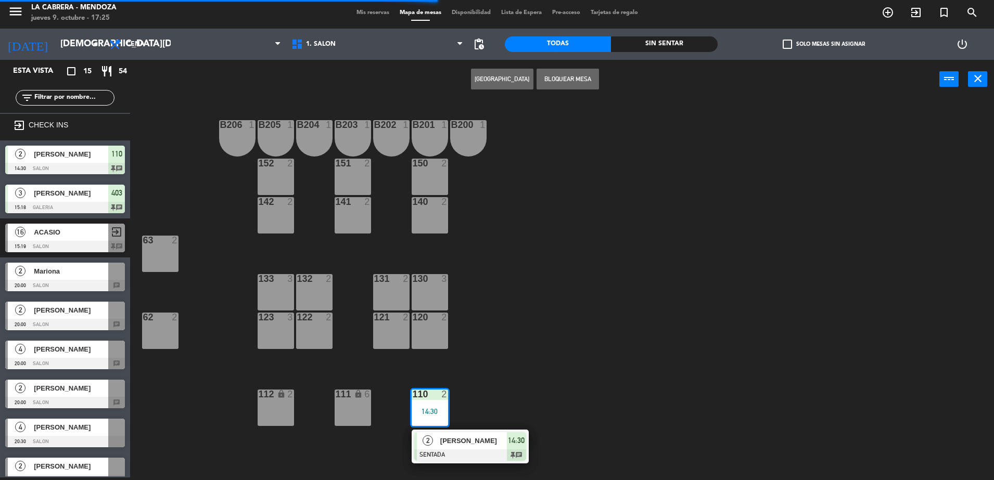
click at [522, 448] on div "14:30" at bounding box center [516, 440] width 19 height 17
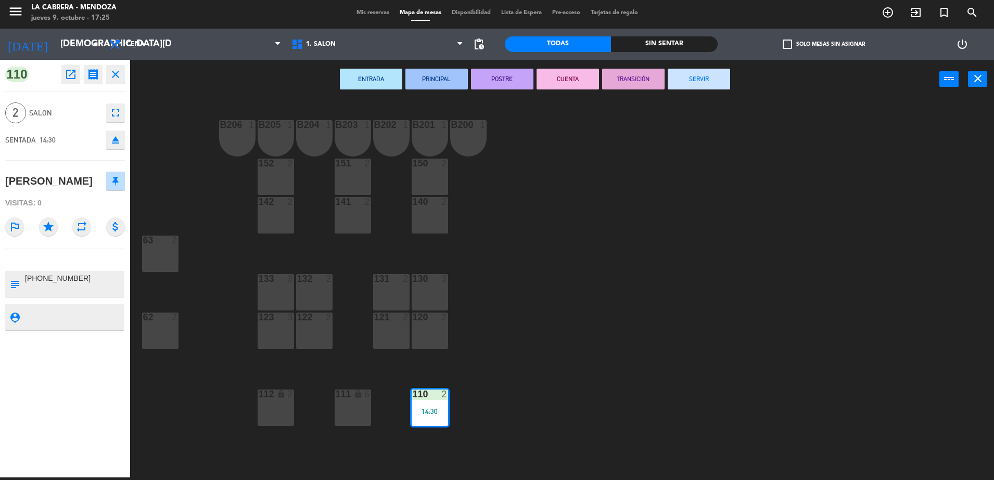
click at [694, 85] on button "SERVIR" at bounding box center [698, 79] width 62 height 21
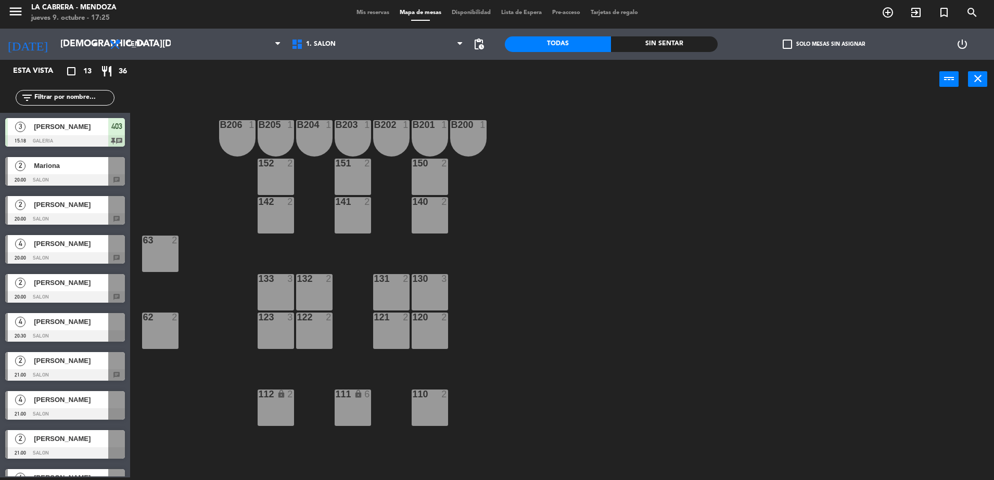
click at [118, 127] on span "403" at bounding box center [116, 126] width 11 height 12
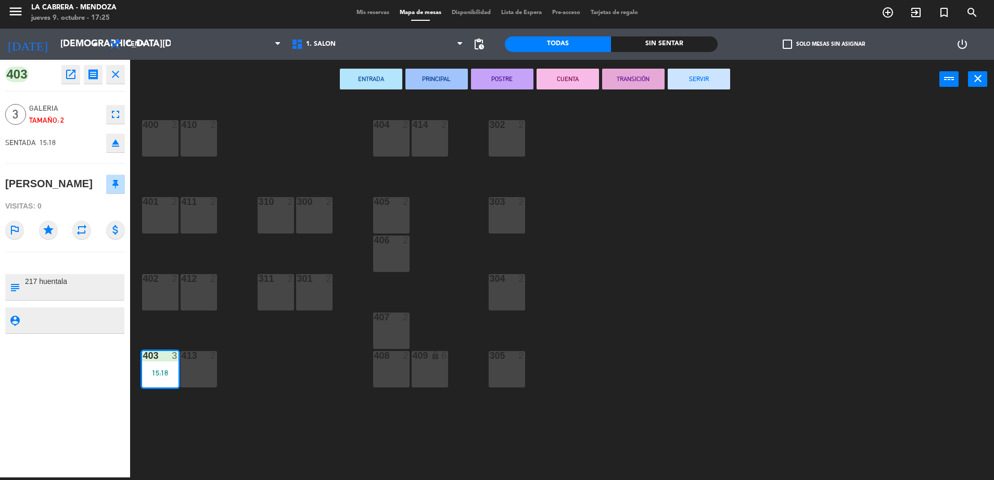
click at [703, 85] on button "SERVIR" at bounding box center [698, 79] width 62 height 21
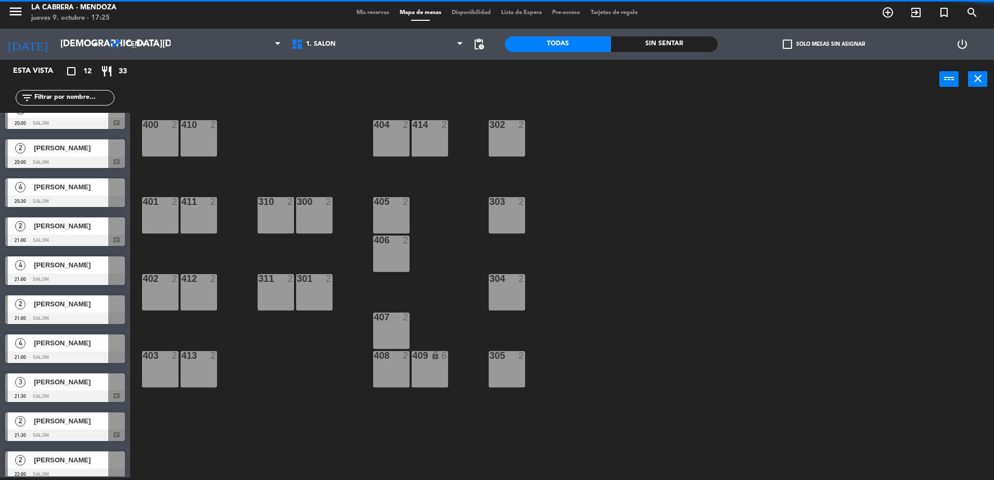
scroll to position [105, 0]
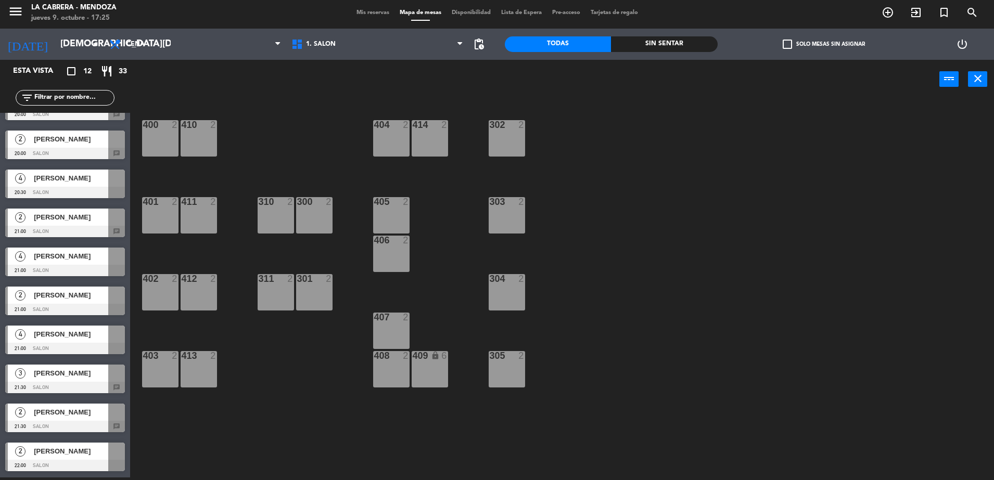
click at [351, 13] on span "Mis reservas" at bounding box center [372, 13] width 43 height 6
